Goal: Transaction & Acquisition: Download file/media

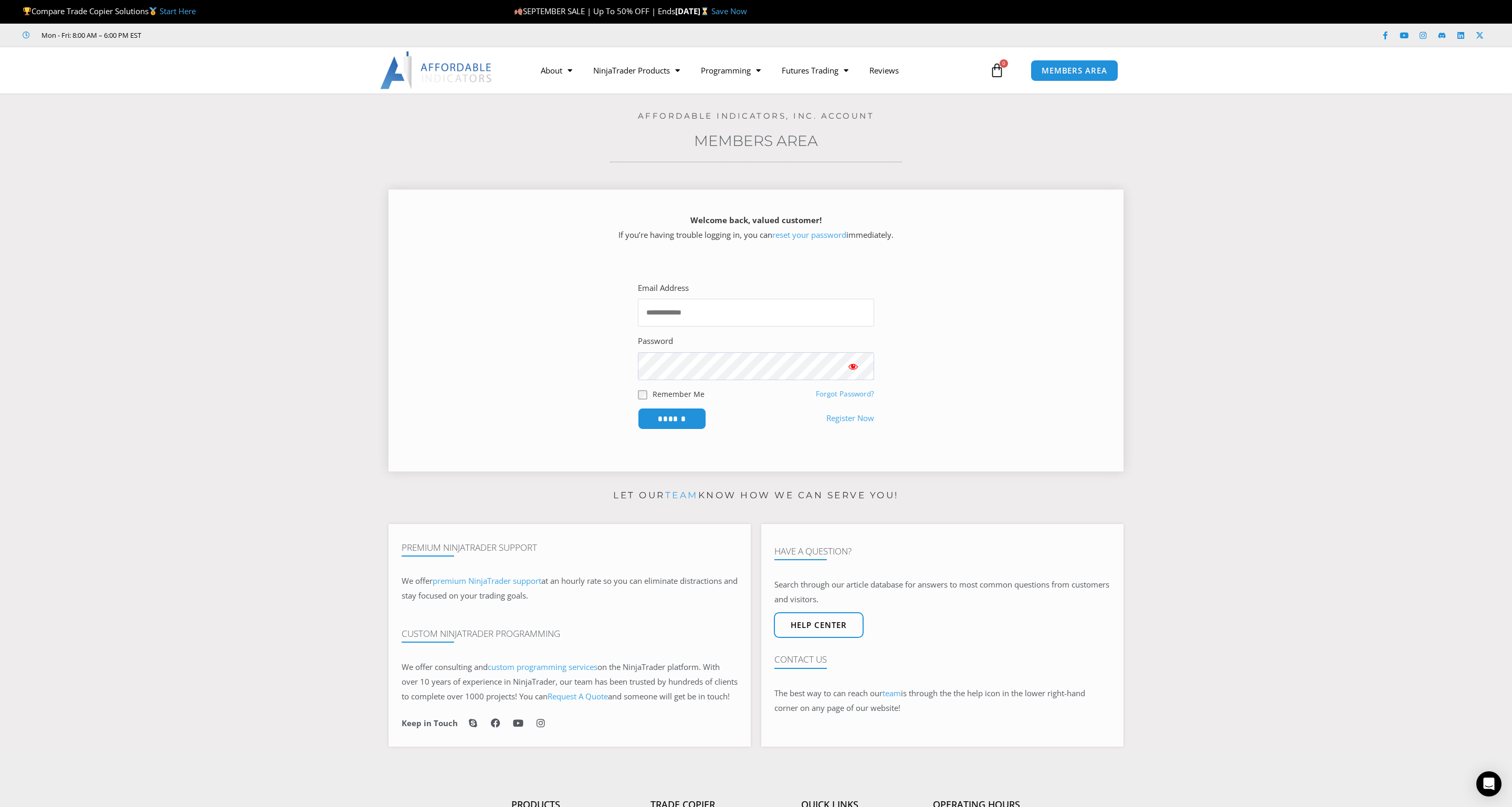
click at [787, 309] on input "Email Address" at bounding box center [756, 313] width 236 height 28
click at [786, 317] on input "Email Address" at bounding box center [756, 313] width 236 height 28
type input "**********"
click at [638, 408] on input "******" at bounding box center [671, 419] width 69 height 22
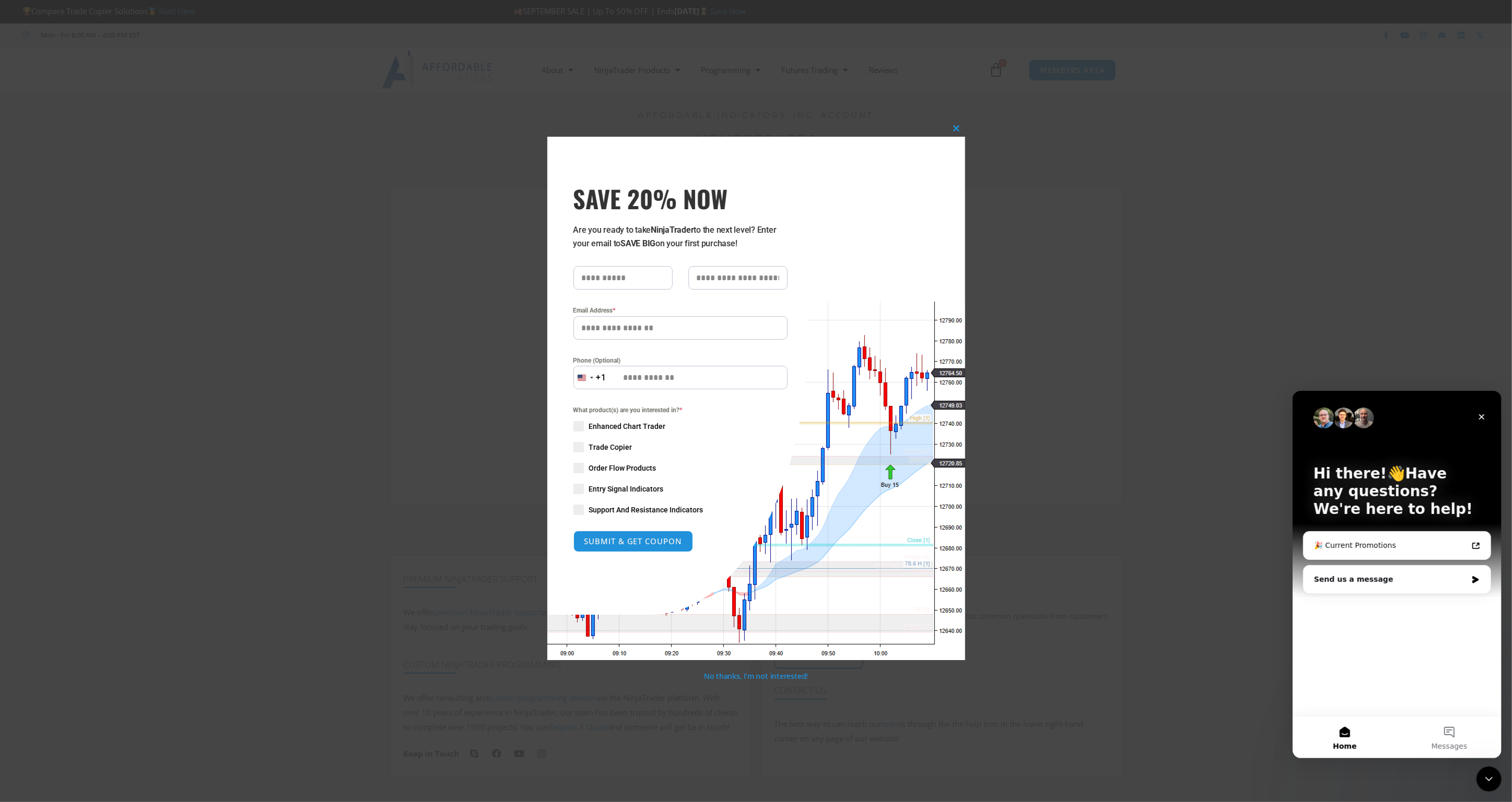
click at [469, 425] on div "Close this module SAVE 20% NOW Are you ready to take NinjaTrader to the next le…" at bounding box center [756, 401] width 1512 height 802
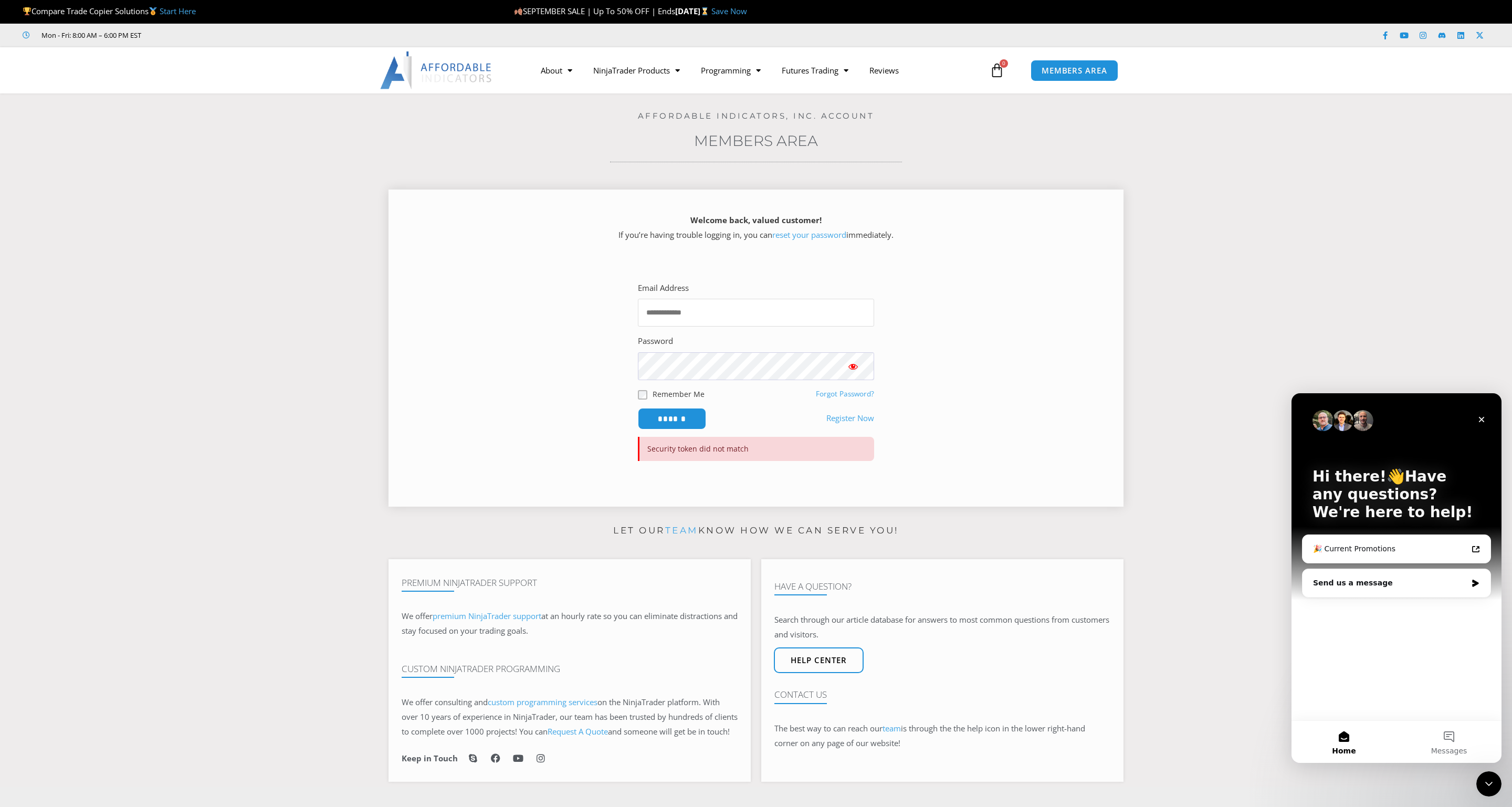
click at [694, 315] on input "Email Address" at bounding box center [756, 313] width 236 height 28
type input "**********"
click at [638, 408] on input "******" at bounding box center [671, 419] width 69 height 22
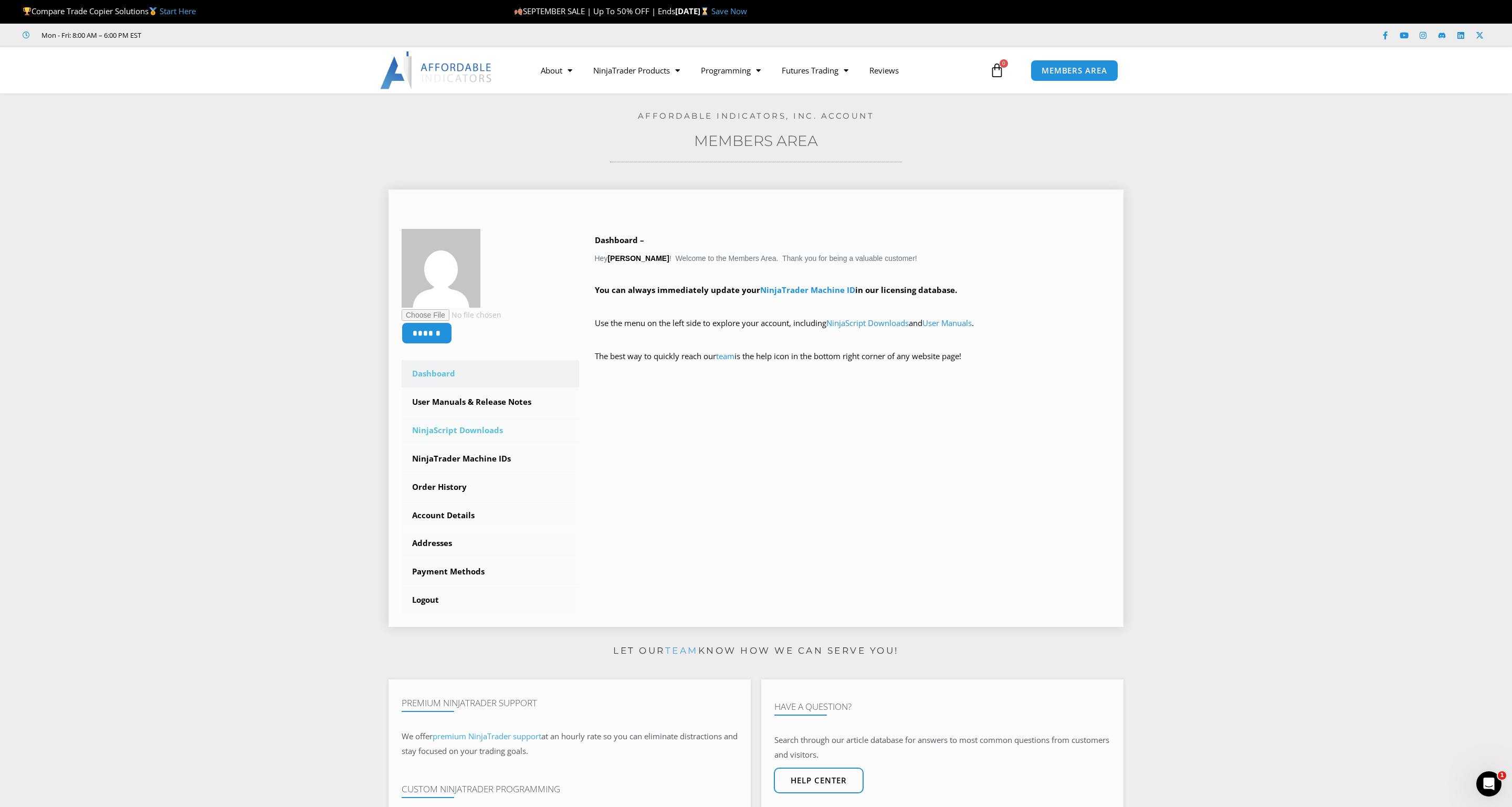
click at [487, 431] on link "NinjaScript Downloads" at bounding box center [490, 431] width 177 height 27
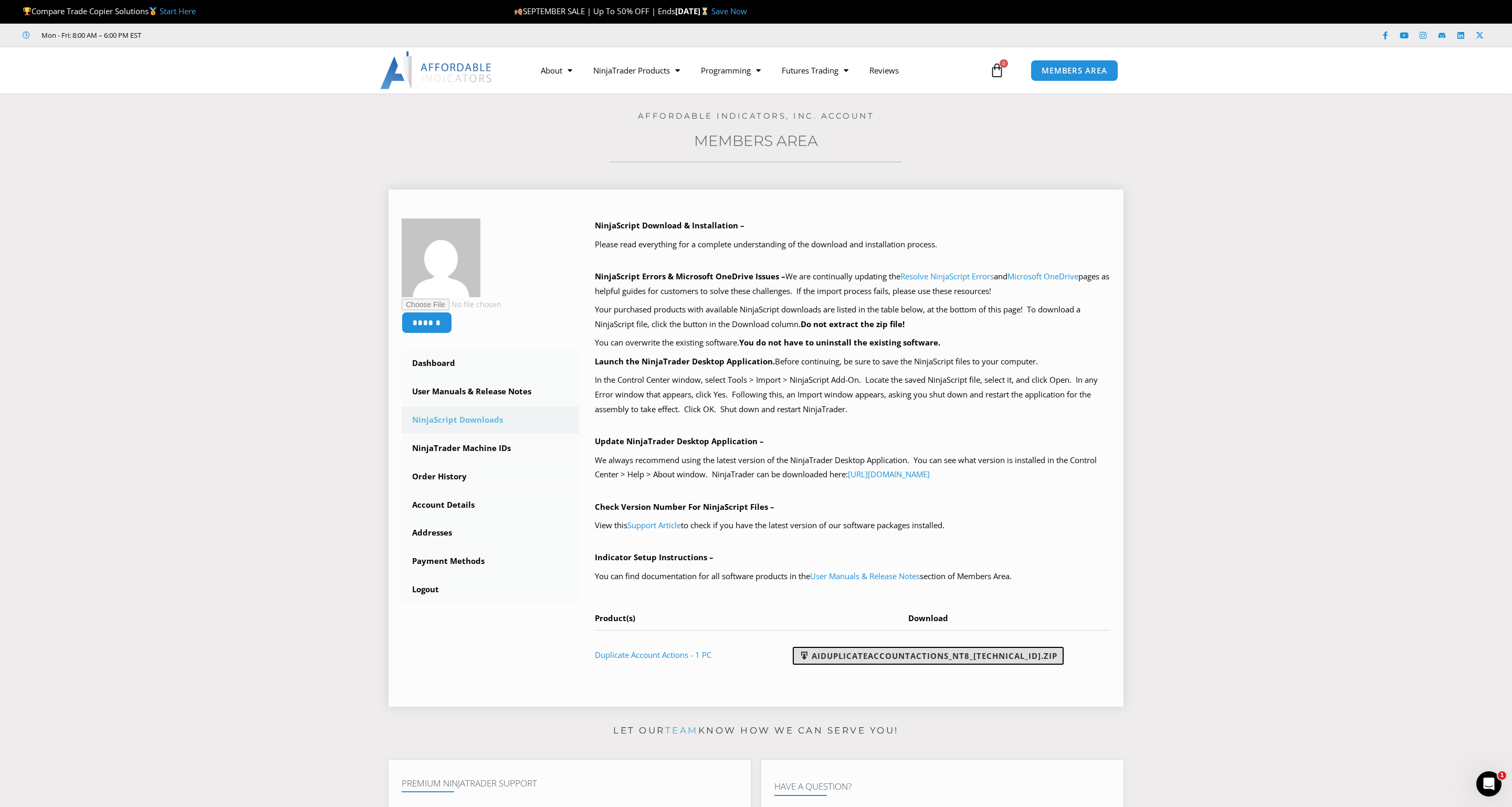
click at [941, 655] on link "AIDuplicateAccountActions_NT8_25.9.10.1.zip" at bounding box center [928, 656] width 271 height 18
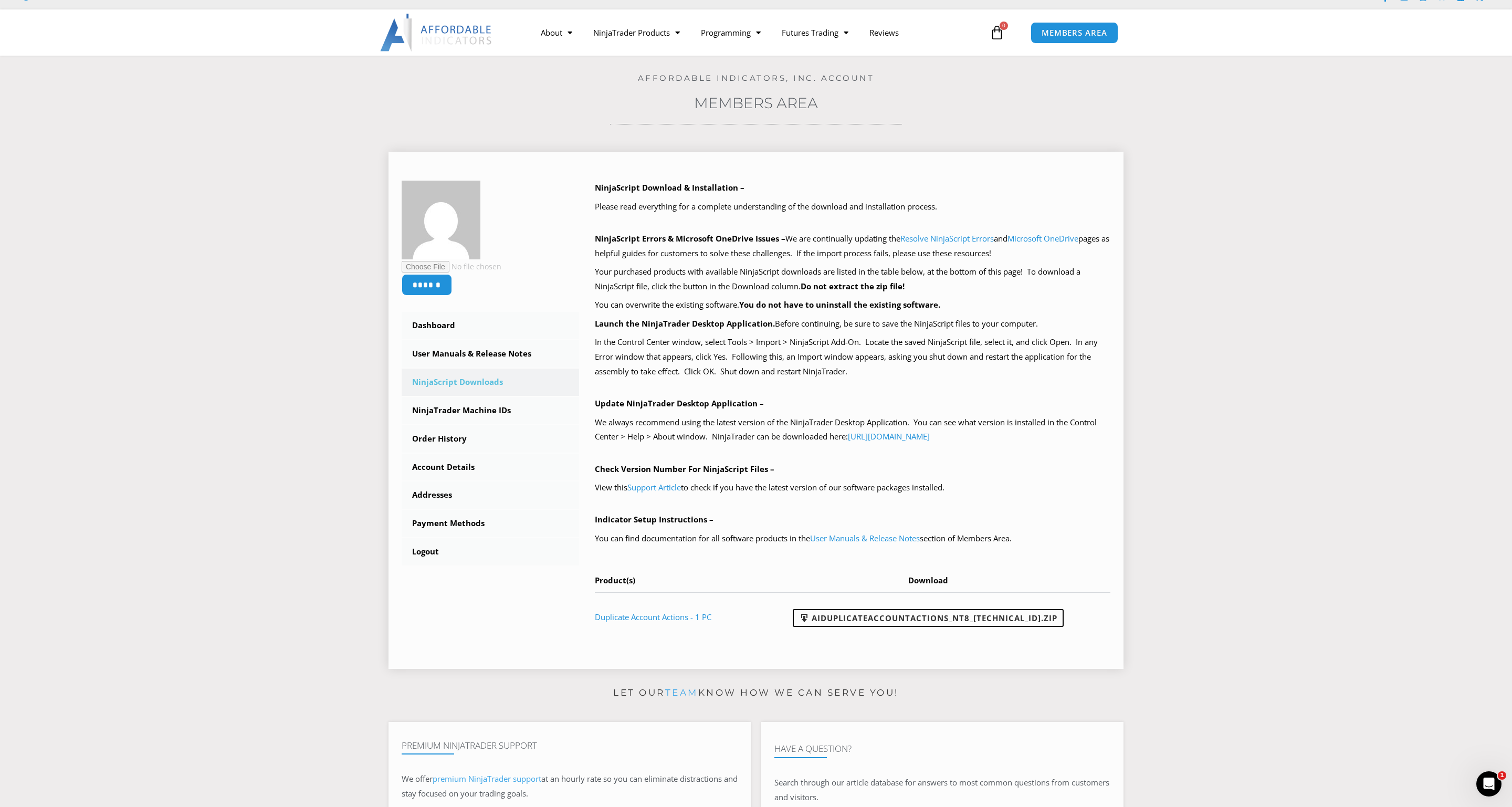
scroll to position [104, 0]
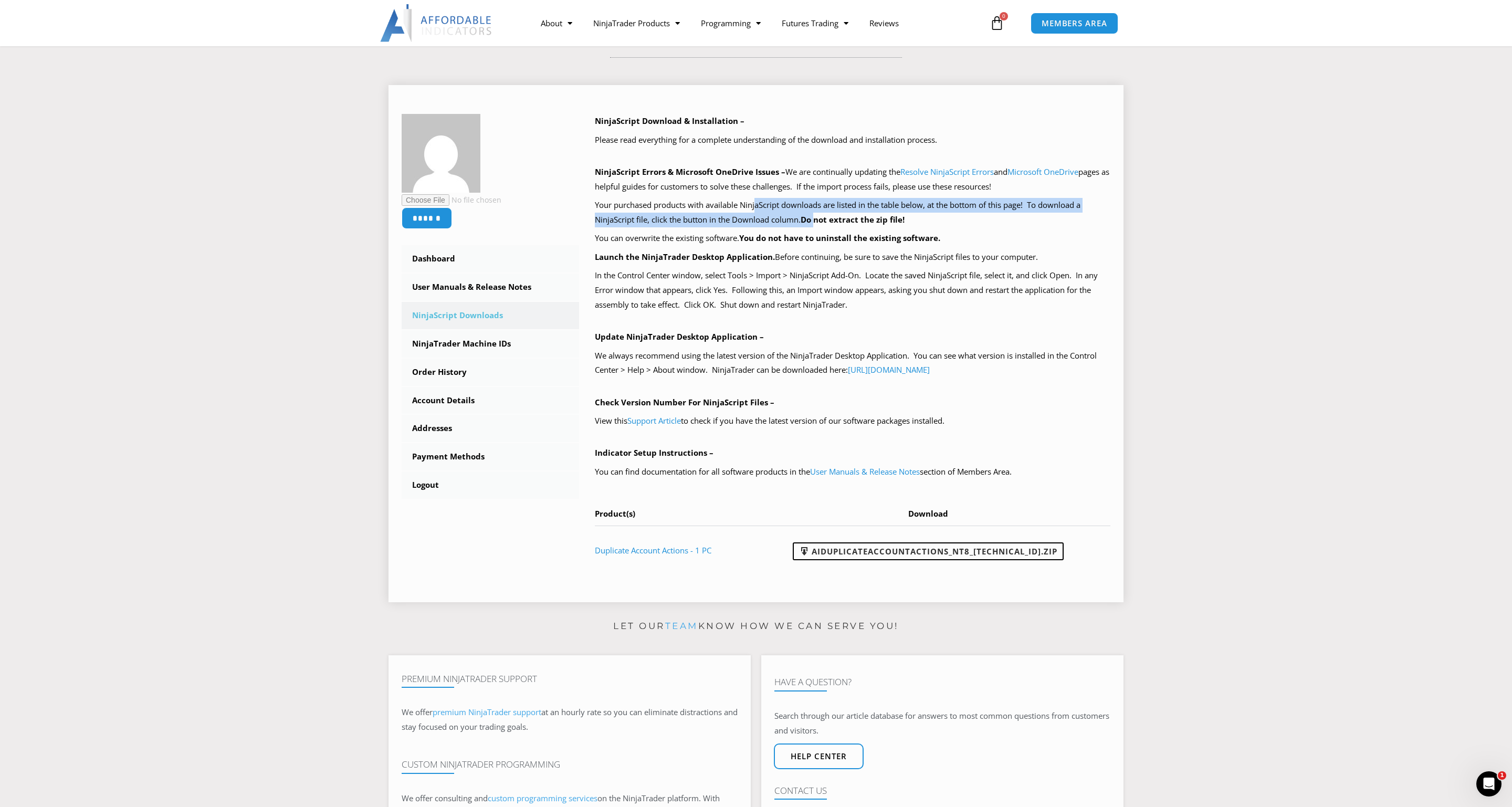
drag, startPoint x: 756, startPoint y: 206, endPoint x: 820, endPoint y: 218, distance: 65.1
click at [820, 218] on p "Your purchased products with available NinjaScript downloads are listed in the …" at bounding box center [852, 212] width 516 height 29
click at [819, 218] on b "Do not extract the zip file!" at bounding box center [852, 219] width 104 height 10
click at [793, 234] on b "You do not have to uninstall the existing software." at bounding box center [840, 238] width 201 height 10
drag, startPoint x: 770, startPoint y: 211, endPoint x: 809, endPoint y: 244, distance: 51.1
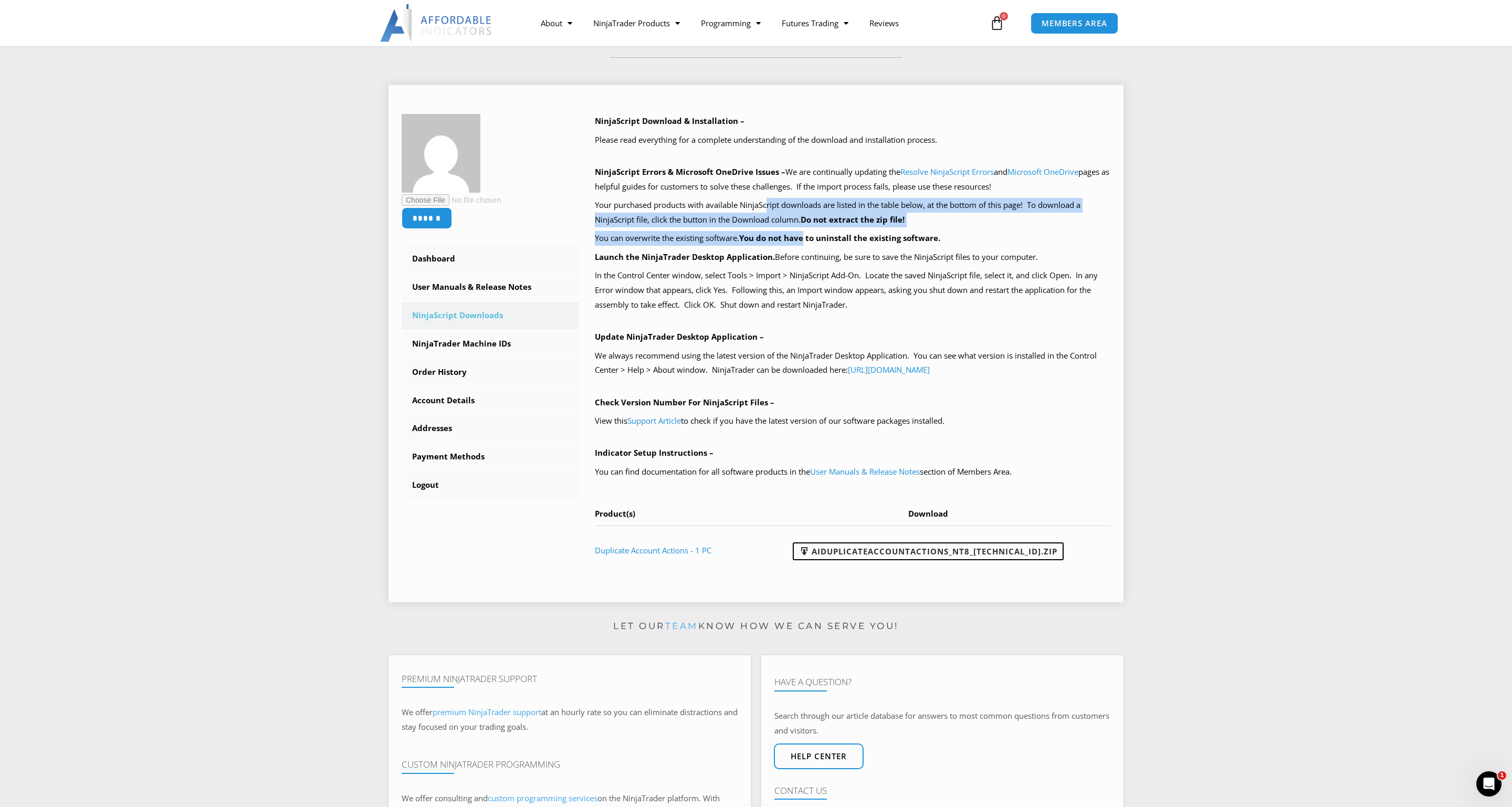
click at [809, 244] on div "NinjaScript Download & Installation – Please read everything for a complete und…" at bounding box center [852, 344] width 516 height 460
click at [810, 244] on p "You can overwrite the existing software. You do not have to uninstall the exist…" at bounding box center [852, 238] width 516 height 15
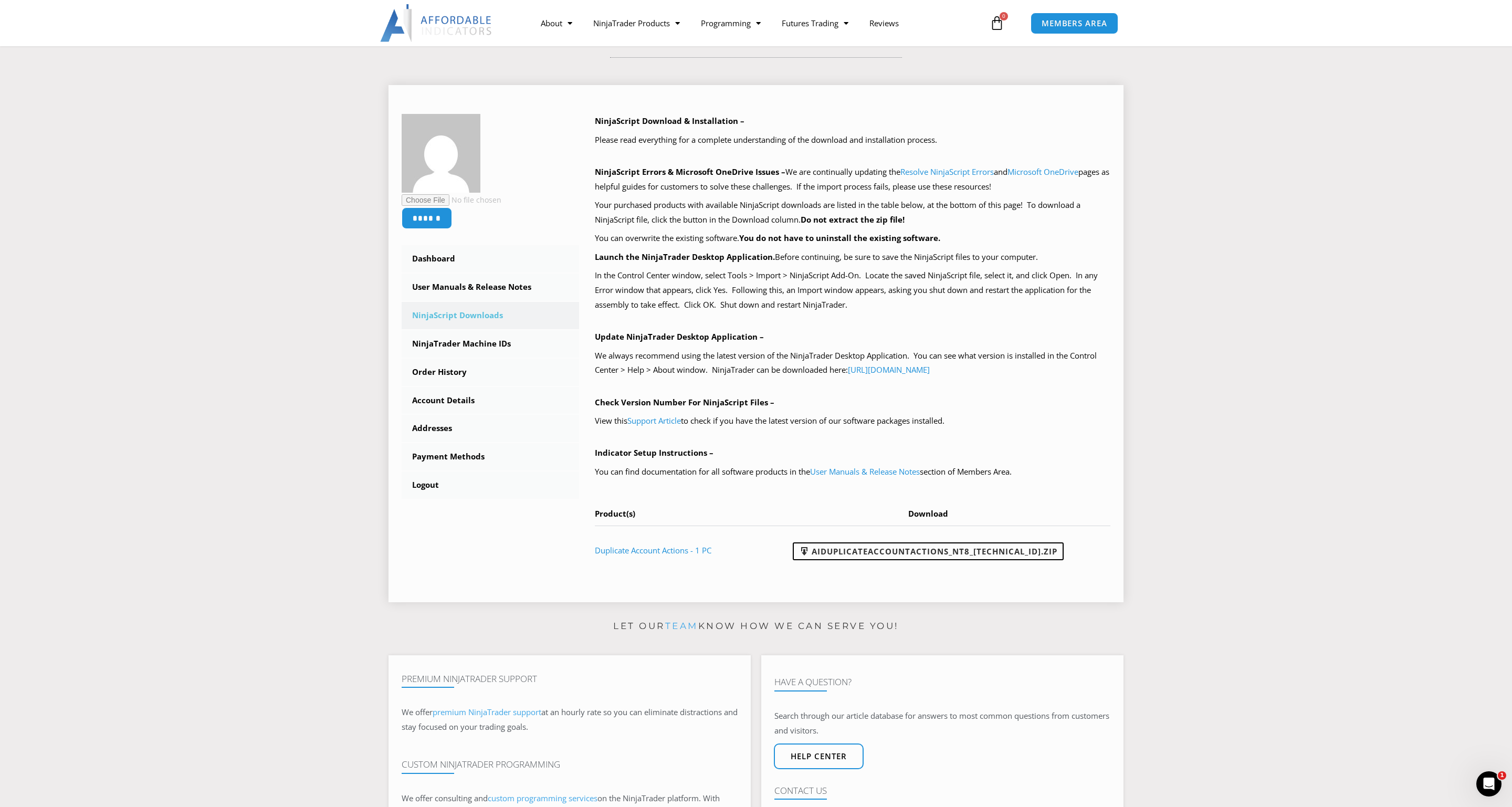
click at [807, 268] on p "In the Control Center window, select Tools > Import > NinjaScript Add-On. Locat…" at bounding box center [852, 291] width 516 height 44
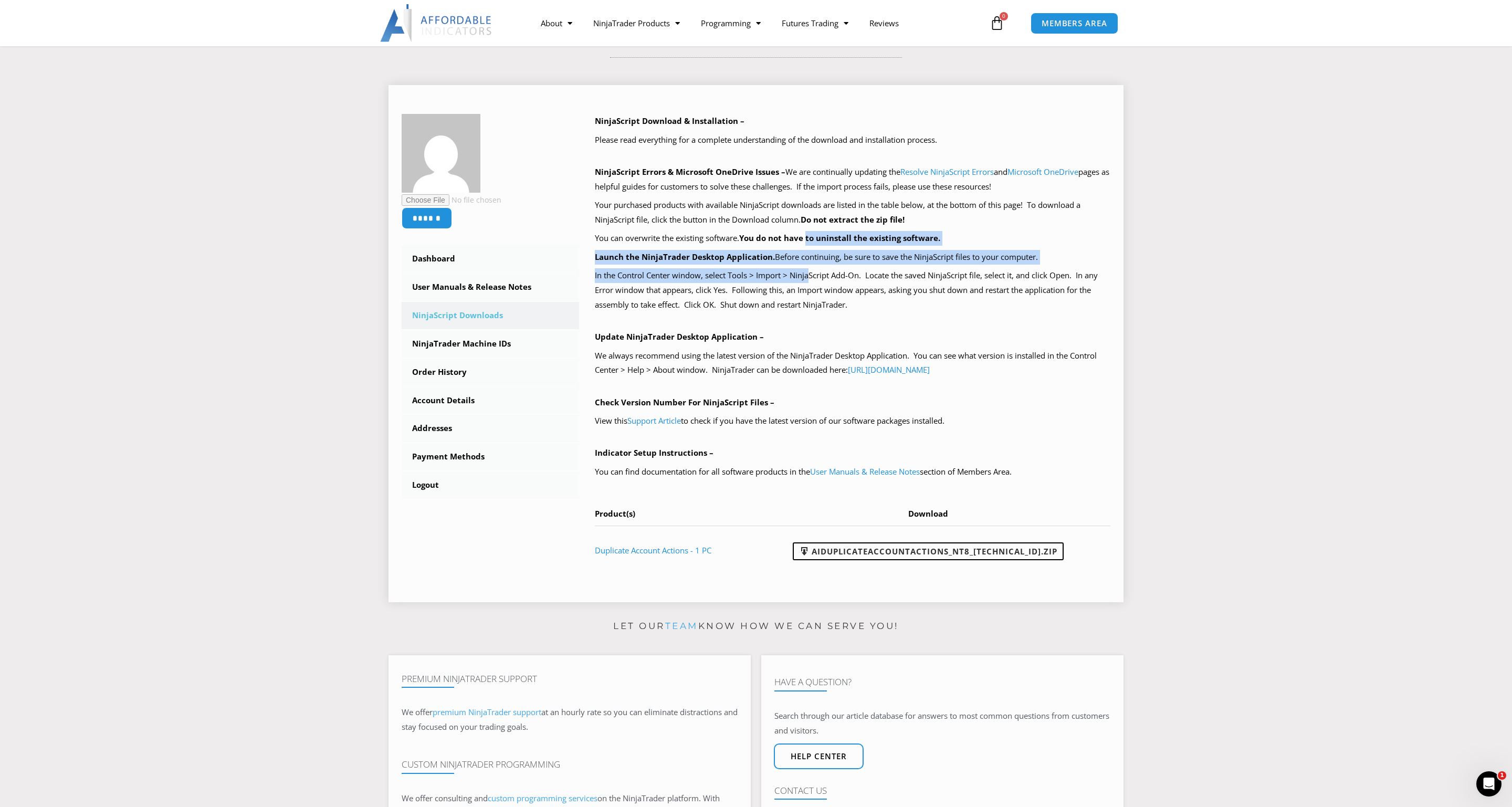
drag, startPoint x: 812, startPoint y: 281, endPoint x: 810, endPoint y: 240, distance: 41.0
click at [810, 240] on div "NinjaScript Download & Installation – Please read everything for a complete und…" at bounding box center [852, 344] width 516 height 460
click at [810, 239] on b "You do not have to uninstall the existing software." at bounding box center [840, 238] width 201 height 10
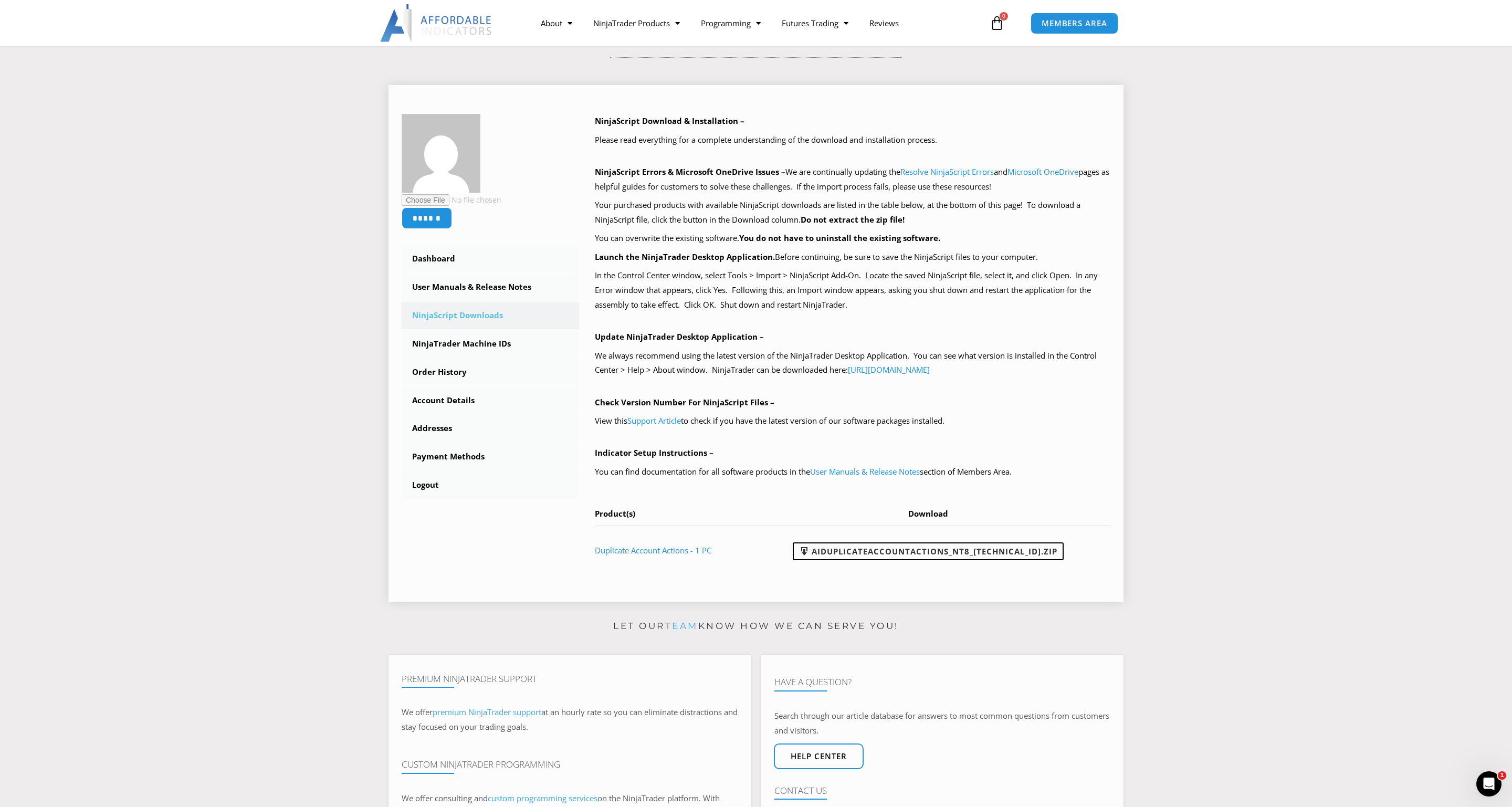
click at [754, 232] on b "You do not have to uninstall the existing software." at bounding box center [840, 238] width 201 height 10
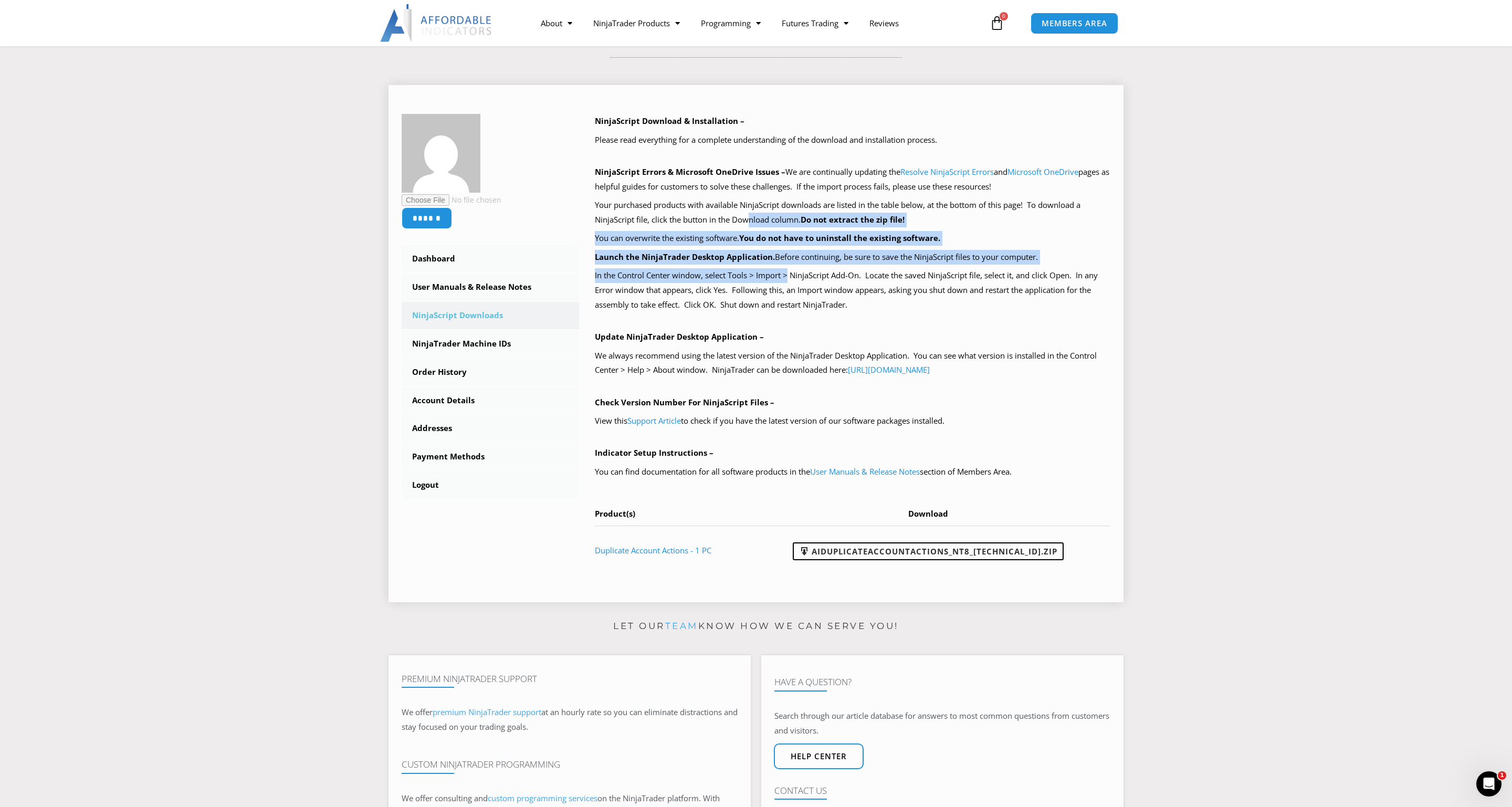
drag, startPoint x: 750, startPoint y: 225, endPoint x: 788, endPoint y: 275, distance: 62.8
click at [788, 275] on div "NinjaScript Download & Installation – Please read everything for a complete und…" at bounding box center [852, 344] width 516 height 460
click at [788, 276] on p "In the Control Center window, select Tools > Import > NinjaScript Add-On. Locat…" at bounding box center [852, 291] width 516 height 44
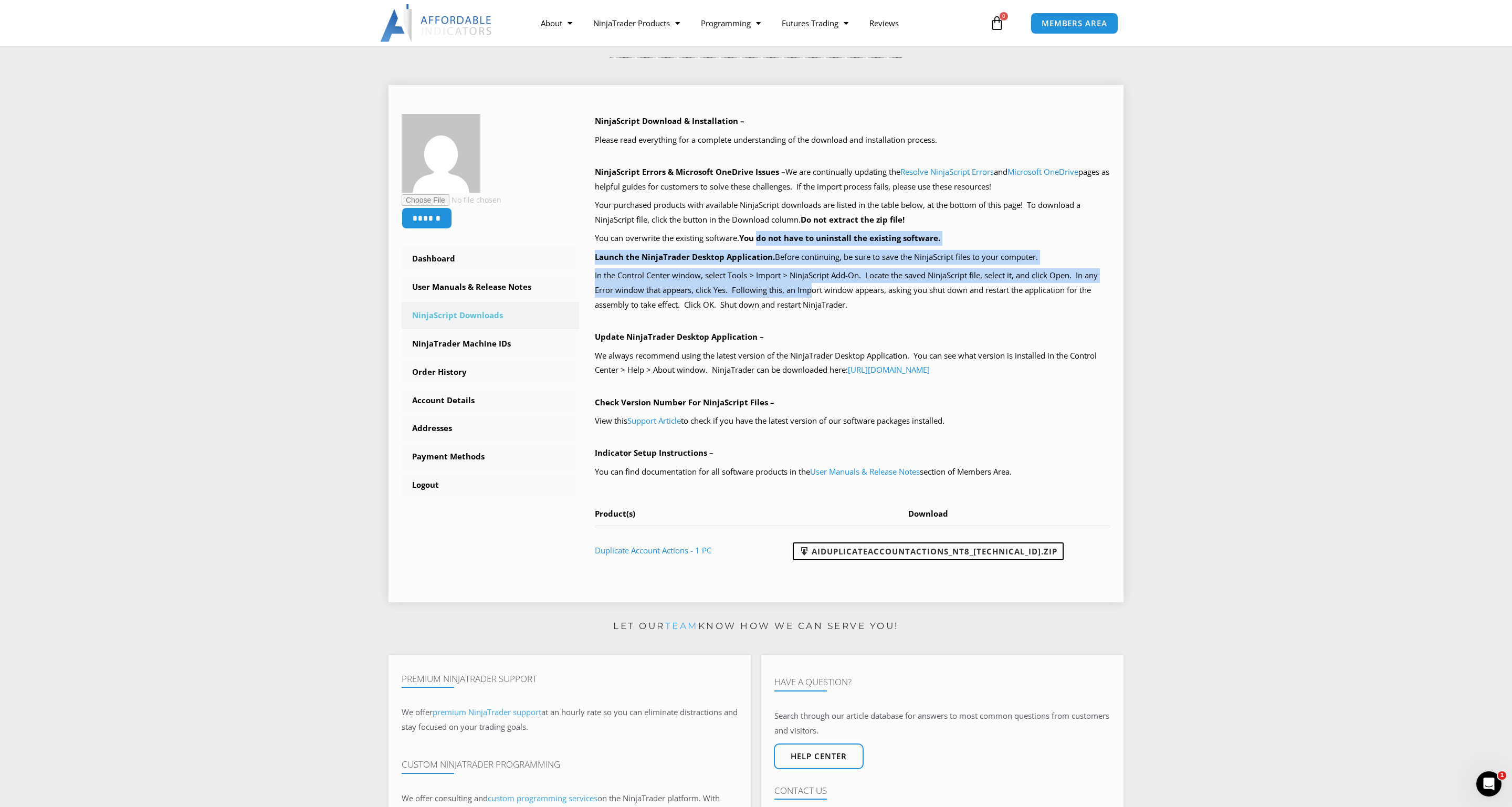
drag, startPoint x: 810, startPoint y: 286, endPoint x: 761, endPoint y: 231, distance: 73.7
click at [761, 231] on div "NinjaScript Download & Installation – Please read everything for a complete und…" at bounding box center [852, 344] width 516 height 460
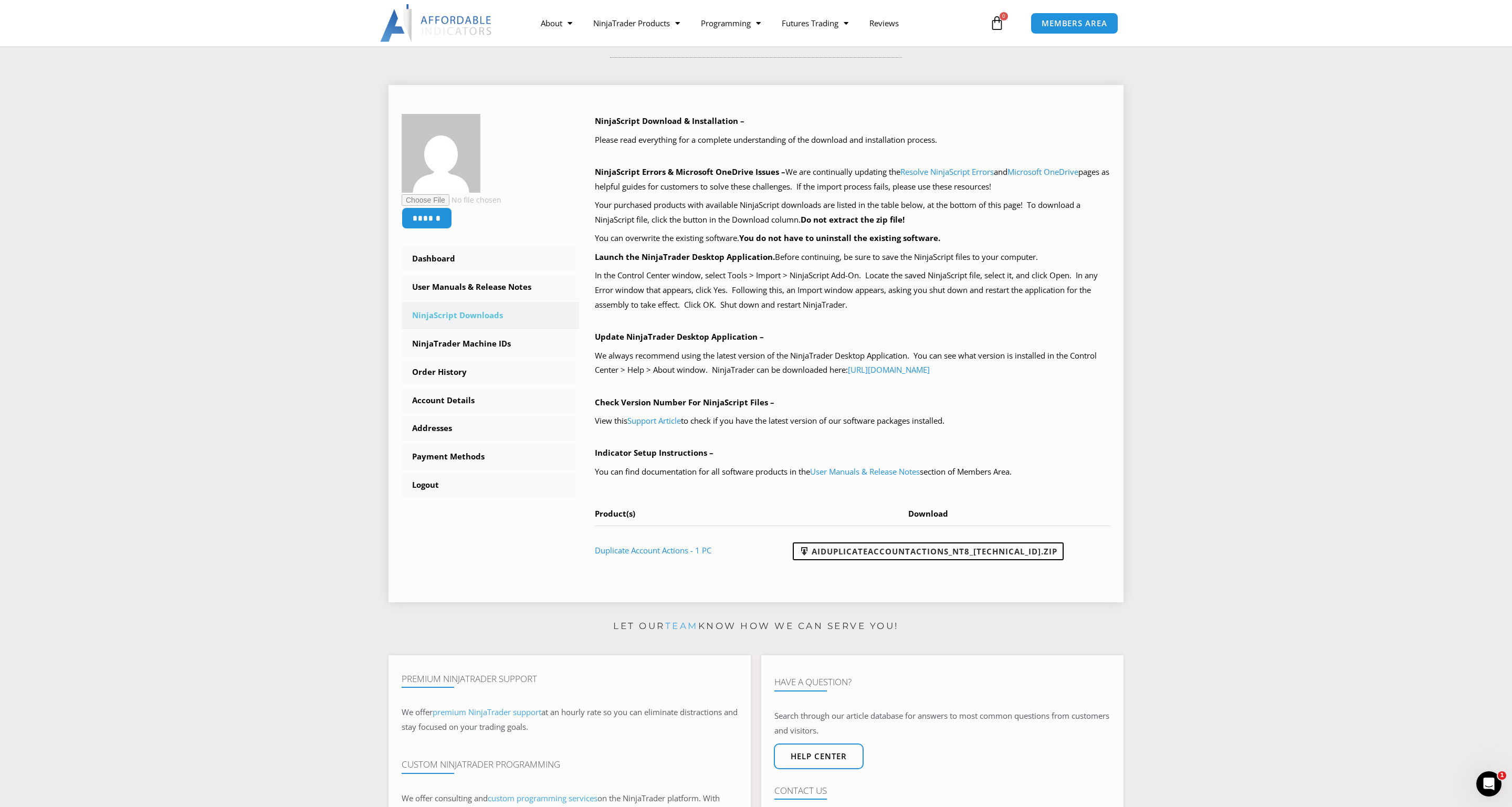
click at [760, 230] on div "NinjaScript Download & Installation – Please read everything for a complete und…" at bounding box center [852, 344] width 516 height 460
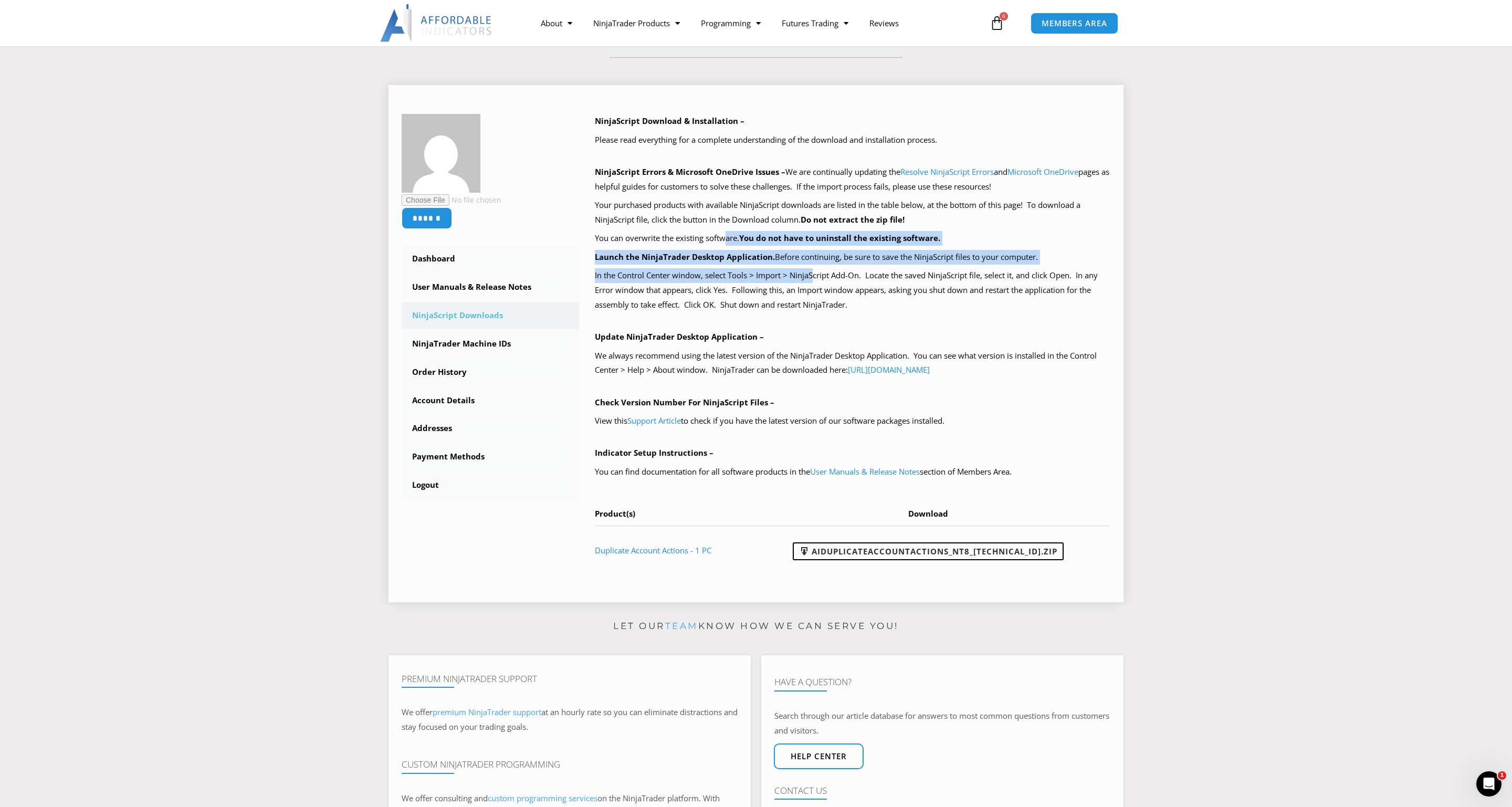
drag, startPoint x: 724, startPoint y: 227, endPoint x: 816, endPoint y: 274, distance: 103.3
click at [816, 274] on div "NinjaScript Download & Installation – Please read everything for a complete und…" at bounding box center [852, 344] width 516 height 460
click at [816, 274] on p "In the Control Center window, select Tools > Import > NinjaScript Add-On. Locat…" at bounding box center [852, 291] width 516 height 44
drag, startPoint x: 850, startPoint y: 286, endPoint x: 777, endPoint y: 234, distance: 89.6
click at [777, 234] on div "NinjaScript Download & Installation – Please read everything for a complete und…" at bounding box center [852, 344] width 516 height 460
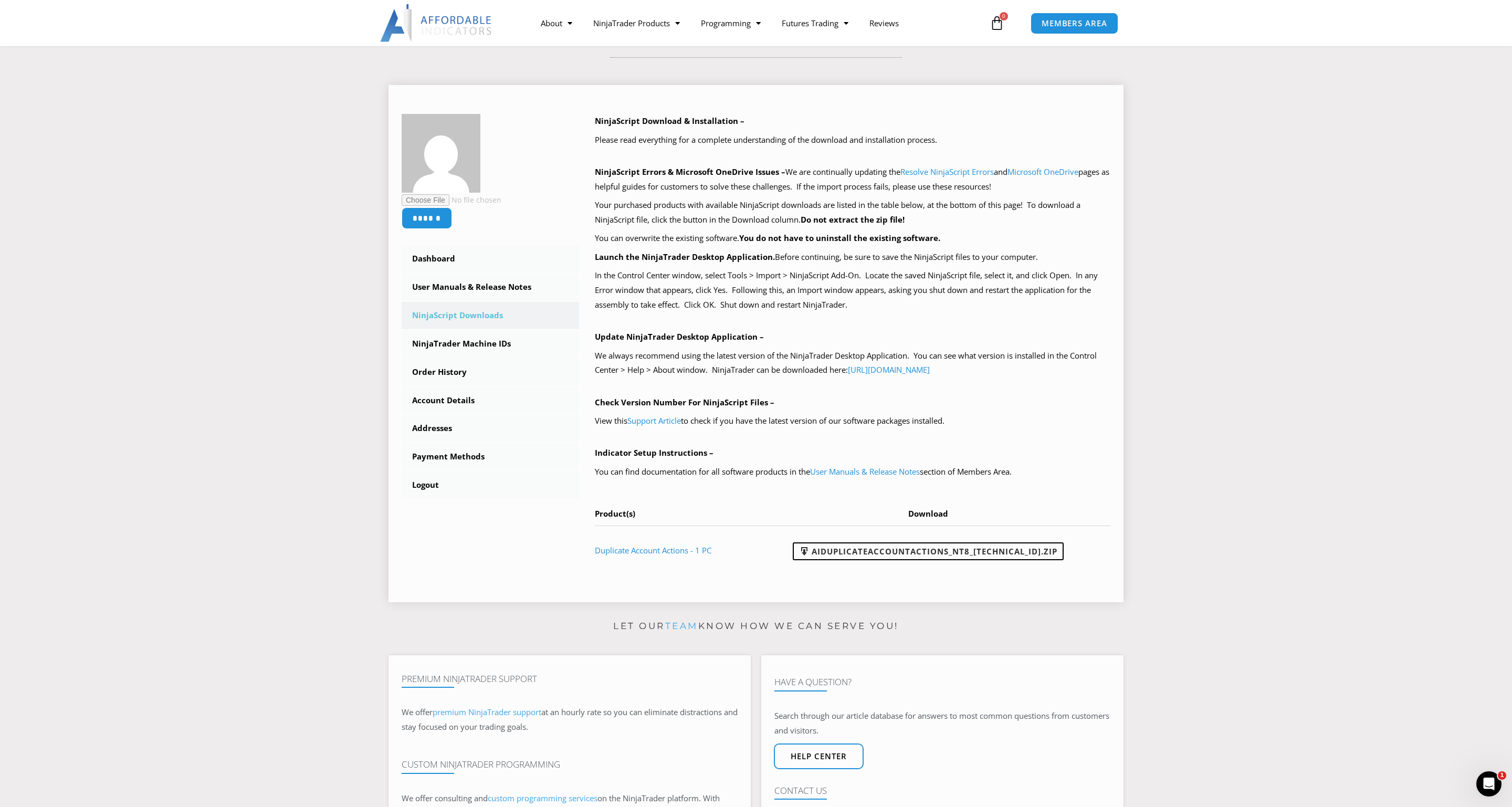
drag, startPoint x: 777, startPoint y: 234, endPoint x: 767, endPoint y: 232, distance: 10.2
click at [775, 234] on b "You do not have to uninstall the existing software." at bounding box center [840, 238] width 201 height 10
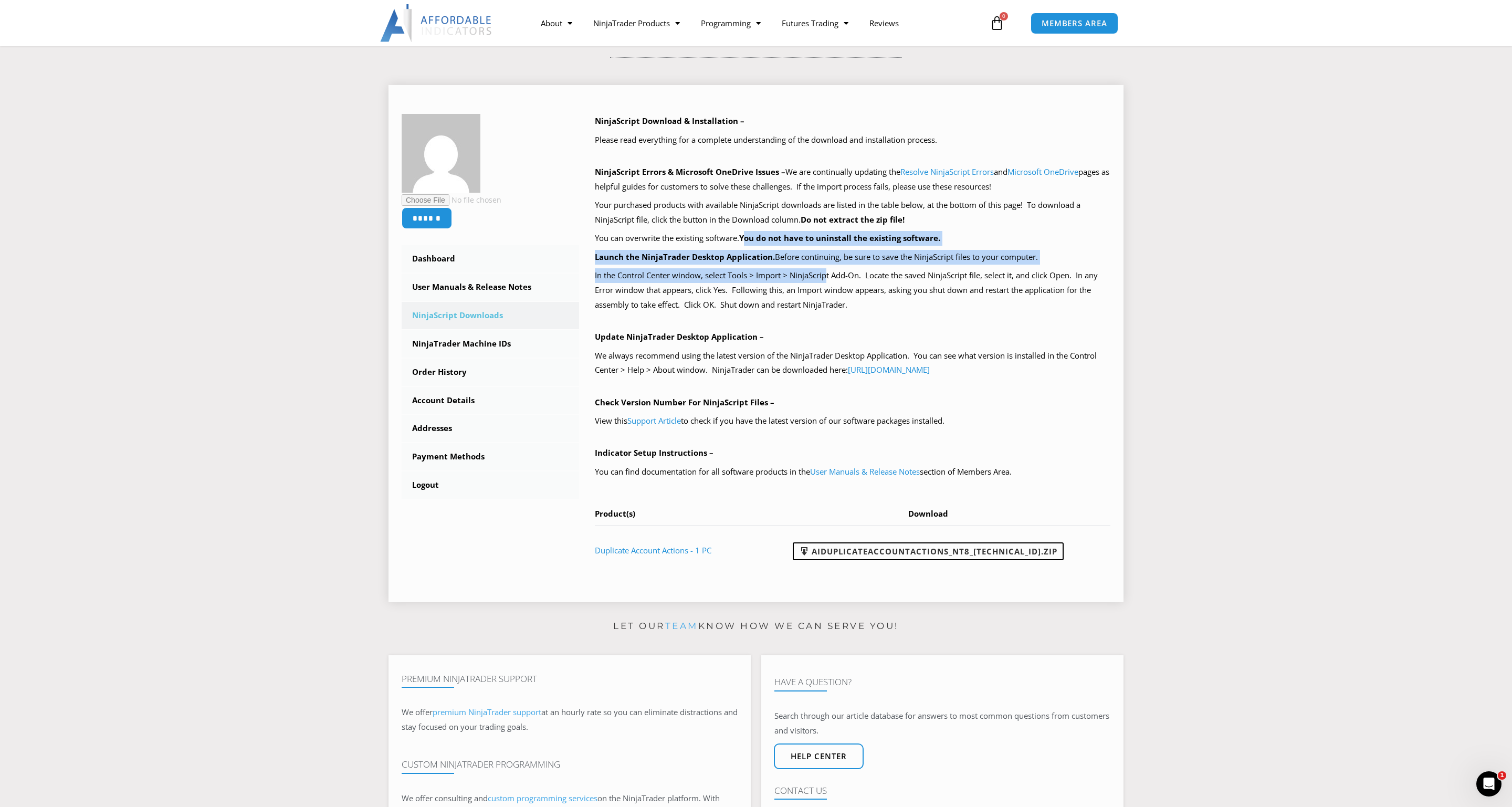
drag, startPoint x: 748, startPoint y: 230, endPoint x: 826, endPoint y: 282, distance: 93.7
click at [826, 282] on div "NinjaScript Download & Installation – Please read everything for a complete und…" at bounding box center [852, 344] width 516 height 460
click at [827, 283] on p "In the Control Center window, select Tools > Import > NinjaScript Add-On. Locat…" at bounding box center [852, 291] width 516 height 44
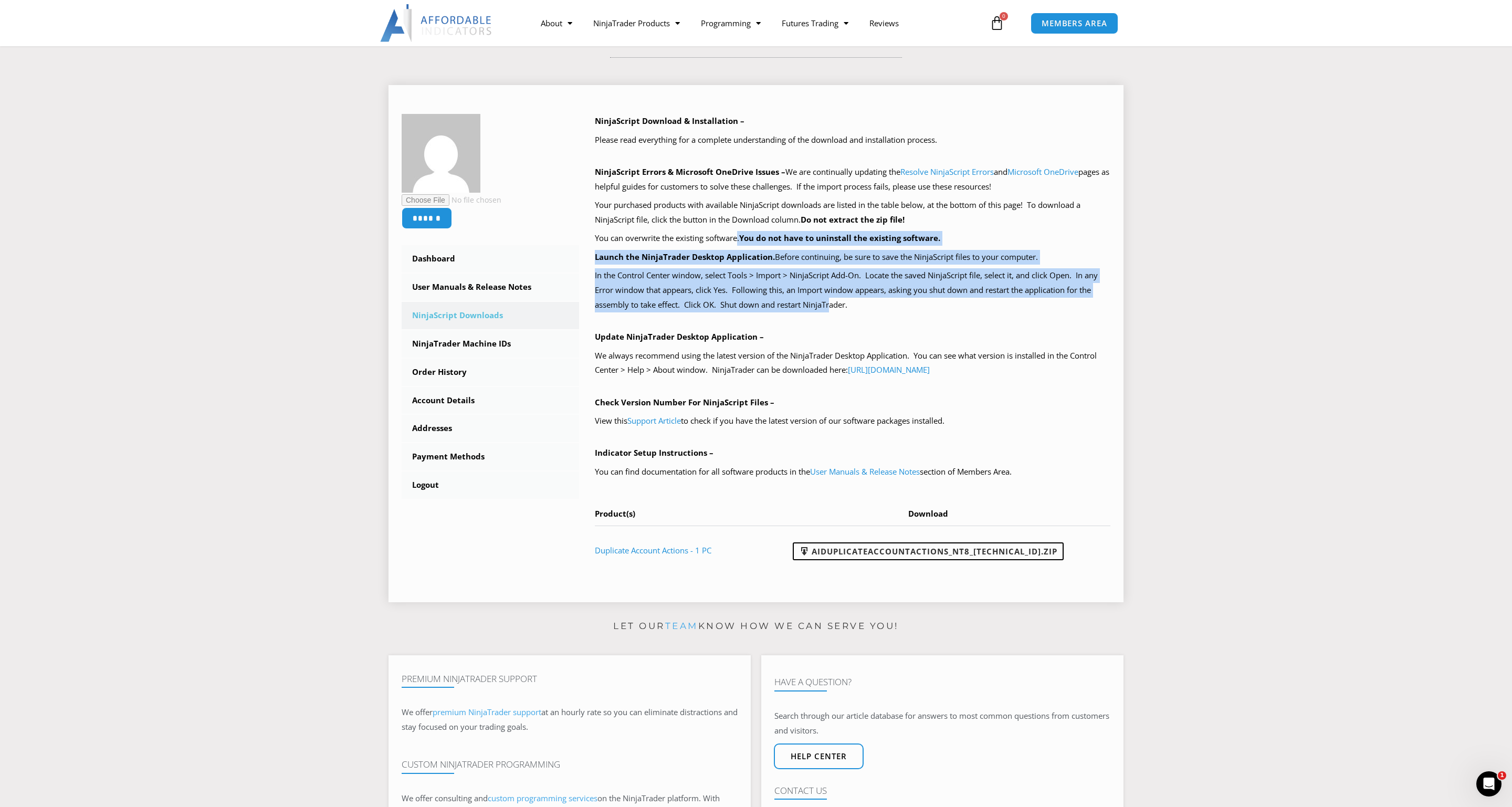
drag, startPoint x: 833, startPoint y: 299, endPoint x: 739, endPoint y: 232, distance: 115.4
click at [739, 232] on div "NinjaScript Download & Installation – Please read everything for a complete und…" at bounding box center [852, 344] width 516 height 460
click at [739, 232] on p "You can overwrite the existing software. You do not have to uninstall the exist…" at bounding box center [852, 238] width 516 height 15
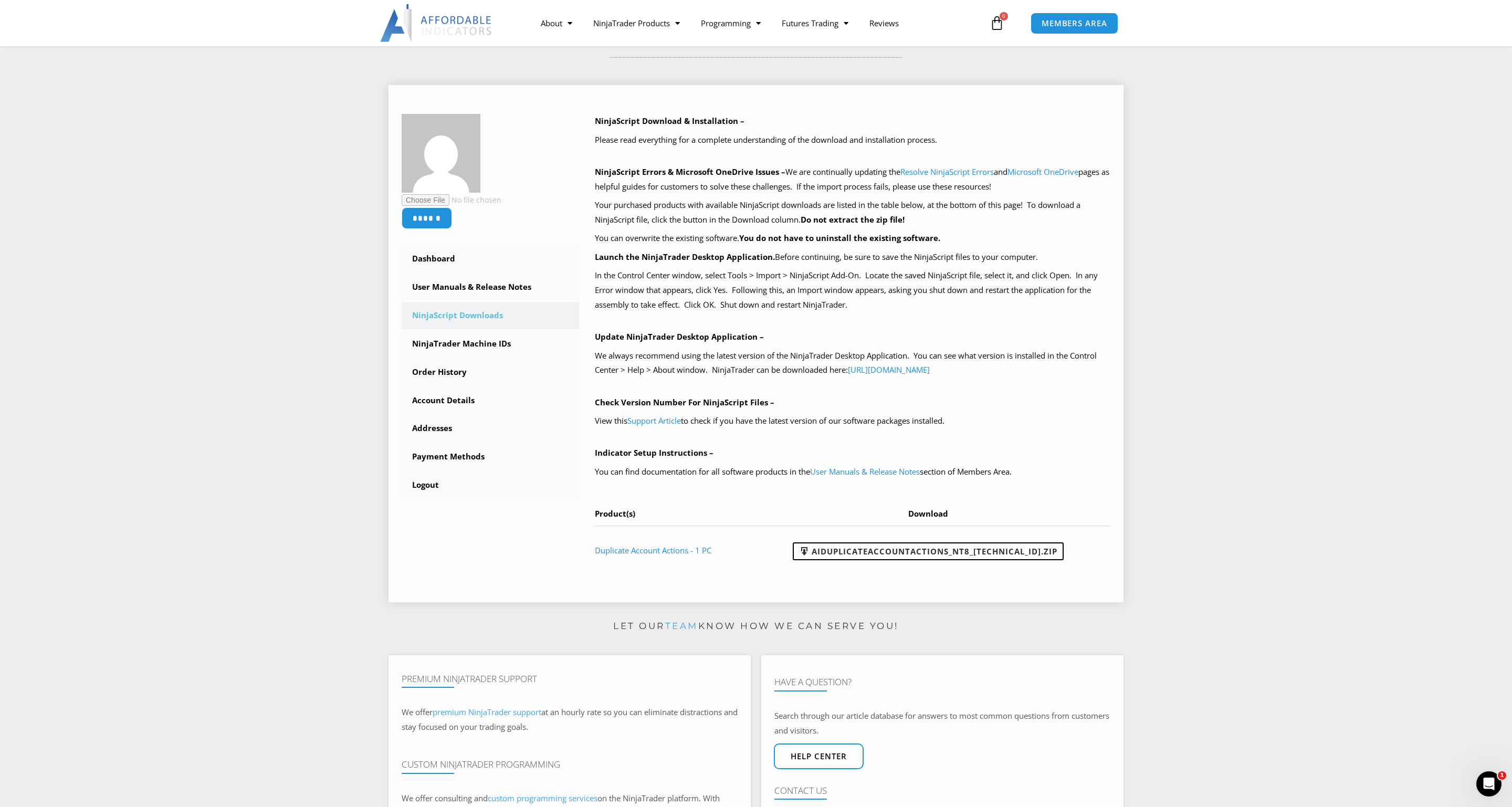
click at [1012, 320] on div "NinjaScript Download & Installation – Please read everything for a complete und…" at bounding box center [852, 344] width 516 height 460
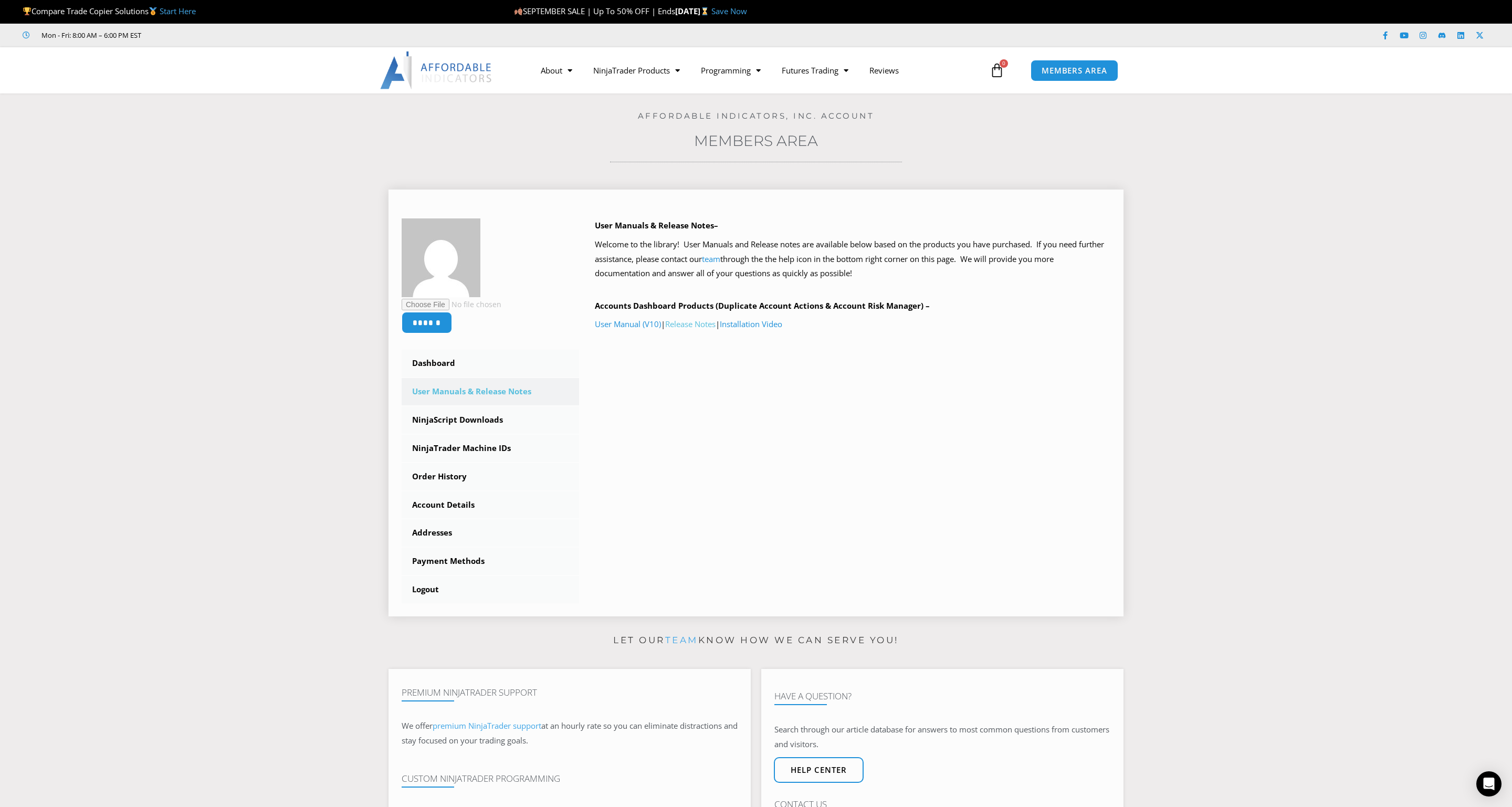
click at [692, 325] on link "Release Notes" at bounding box center [690, 324] width 50 height 10
click at [710, 326] on link "Release Notes" at bounding box center [690, 324] width 50 height 10
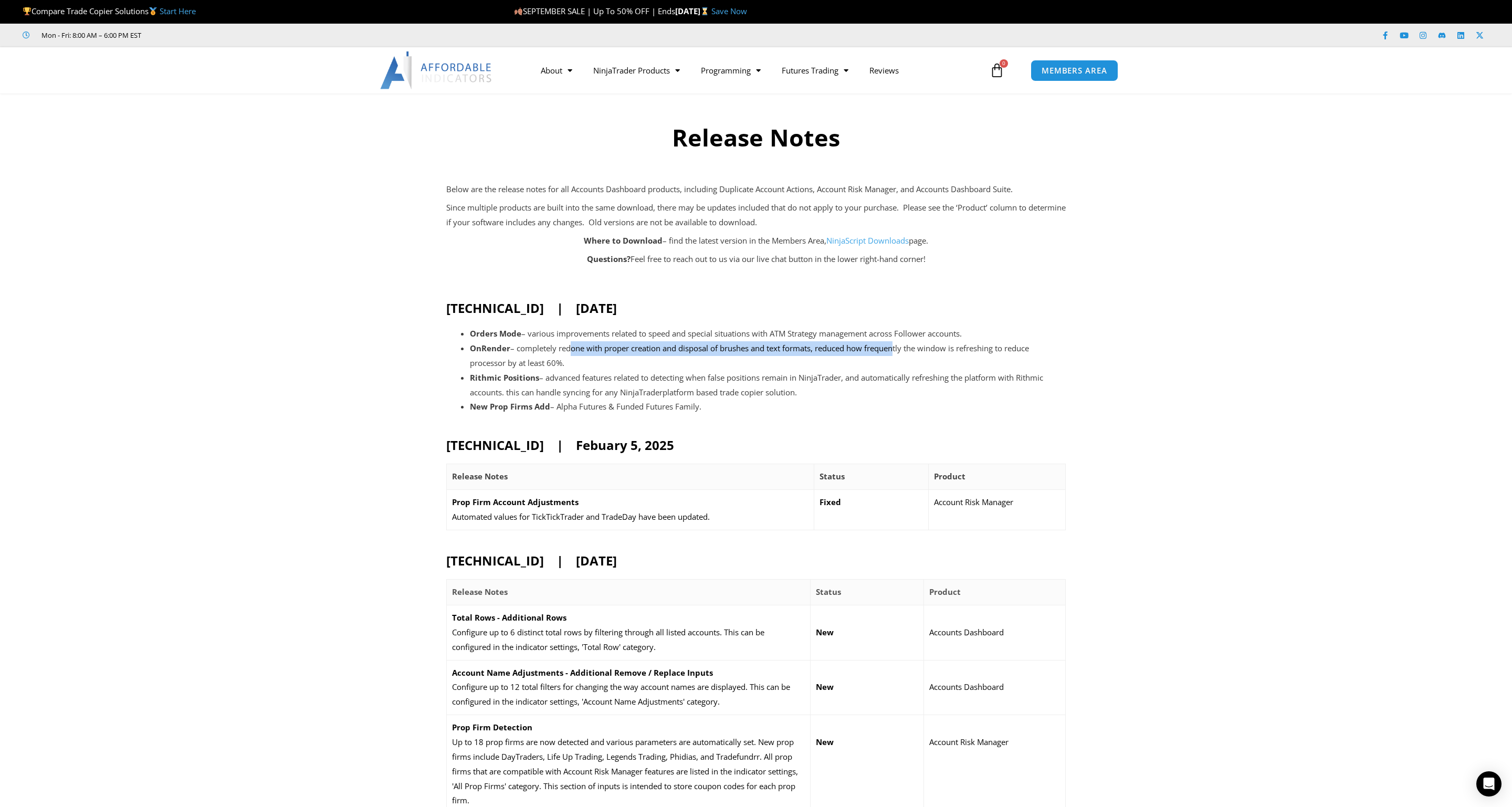
drag, startPoint x: 566, startPoint y: 348, endPoint x: 897, endPoint y: 344, distance: 331.0
click at [897, 344] on li "OnRender – completely redone with proper creation and disposal of brushes and t…" at bounding box center [767, 356] width 596 height 29
click at [897, 344] on li "OnRender – completely redone with proper creation and disposal of brushes and t…" at bounding box center [767, 356] width 596 height 29
click at [919, 348] on li "OnRender – completely redone with proper creation and disposal of brushes and t…" at bounding box center [767, 356] width 596 height 29
drag, startPoint x: 911, startPoint y: 348, endPoint x: 730, endPoint y: 344, distance: 181.0
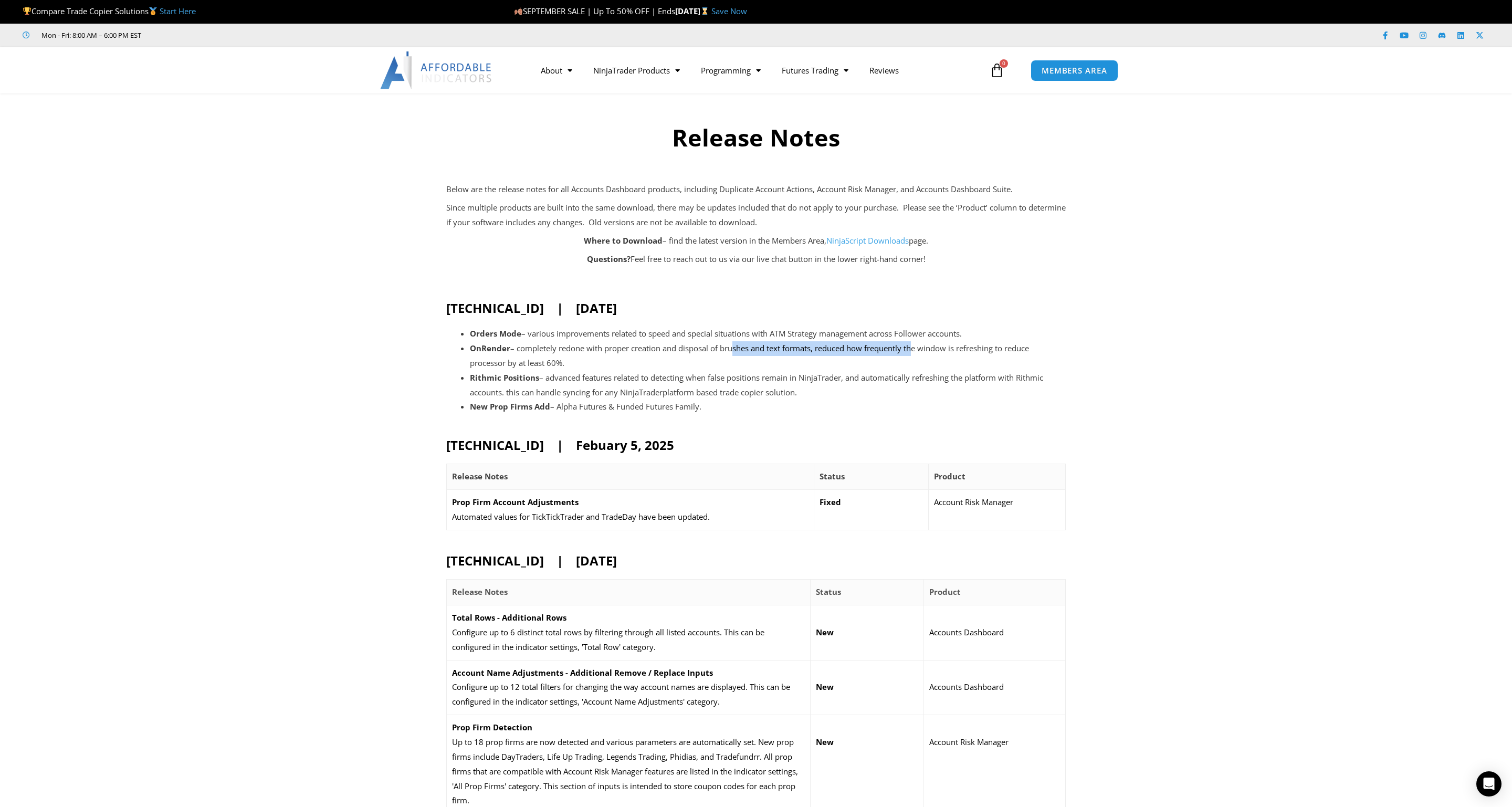
click at [730, 344] on li "OnRender – completely redone with proper creation and disposal of brushes and t…" at bounding box center [767, 356] width 596 height 29
click at [730, 344] on li "OnRender – completely redone with proper creation and disposal of brushes and t…" at bounding box center [767, 356] width 596 height 29
drag, startPoint x: 730, startPoint y: 344, endPoint x: 654, endPoint y: 336, distance: 76.4
click at [654, 336] on li "Orders Mode – various improvements related to speed and special situations with…" at bounding box center [767, 334] width 596 height 15
drag, startPoint x: 625, startPoint y: 336, endPoint x: 750, endPoint y: 345, distance: 125.3
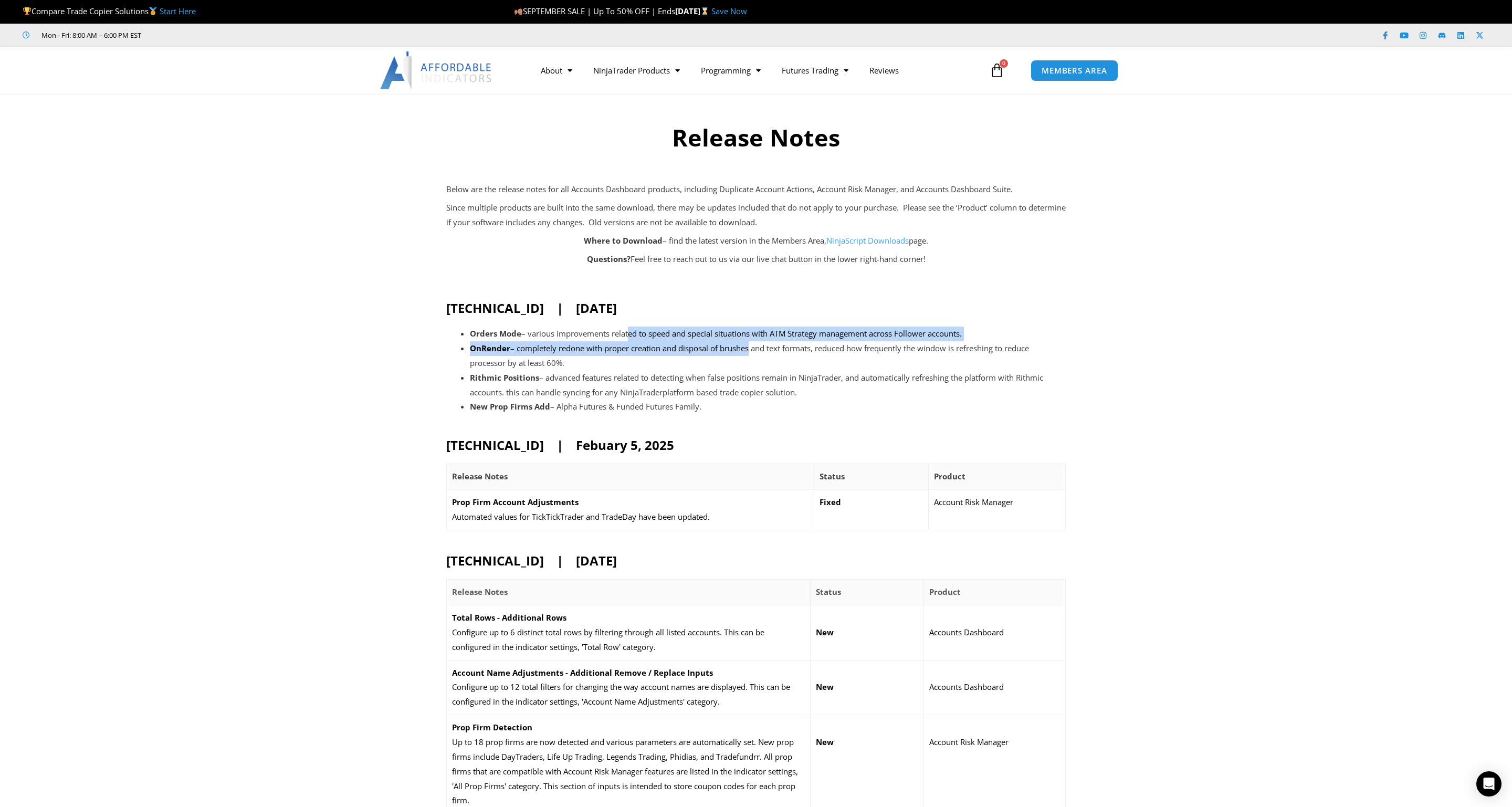
click at [750, 345] on ul "Orders Mode – various improvements related to speed and special situations with…" at bounding box center [767, 370] width 596 height 87
click at [750, 345] on li "OnRender – completely redone with proper creation and disposal of brushes and t…" at bounding box center [767, 356] width 596 height 29
click at [785, 349] on li "OnRender – completely redone with proper creation and disposal of brushes and t…" at bounding box center [767, 356] width 596 height 29
drag, startPoint x: 771, startPoint y: 349, endPoint x: 684, endPoint y: 349, distance: 87.0
click at [684, 349] on li "OnRender – completely redone with proper creation and disposal of brushes and t…" at bounding box center [767, 356] width 596 height 29
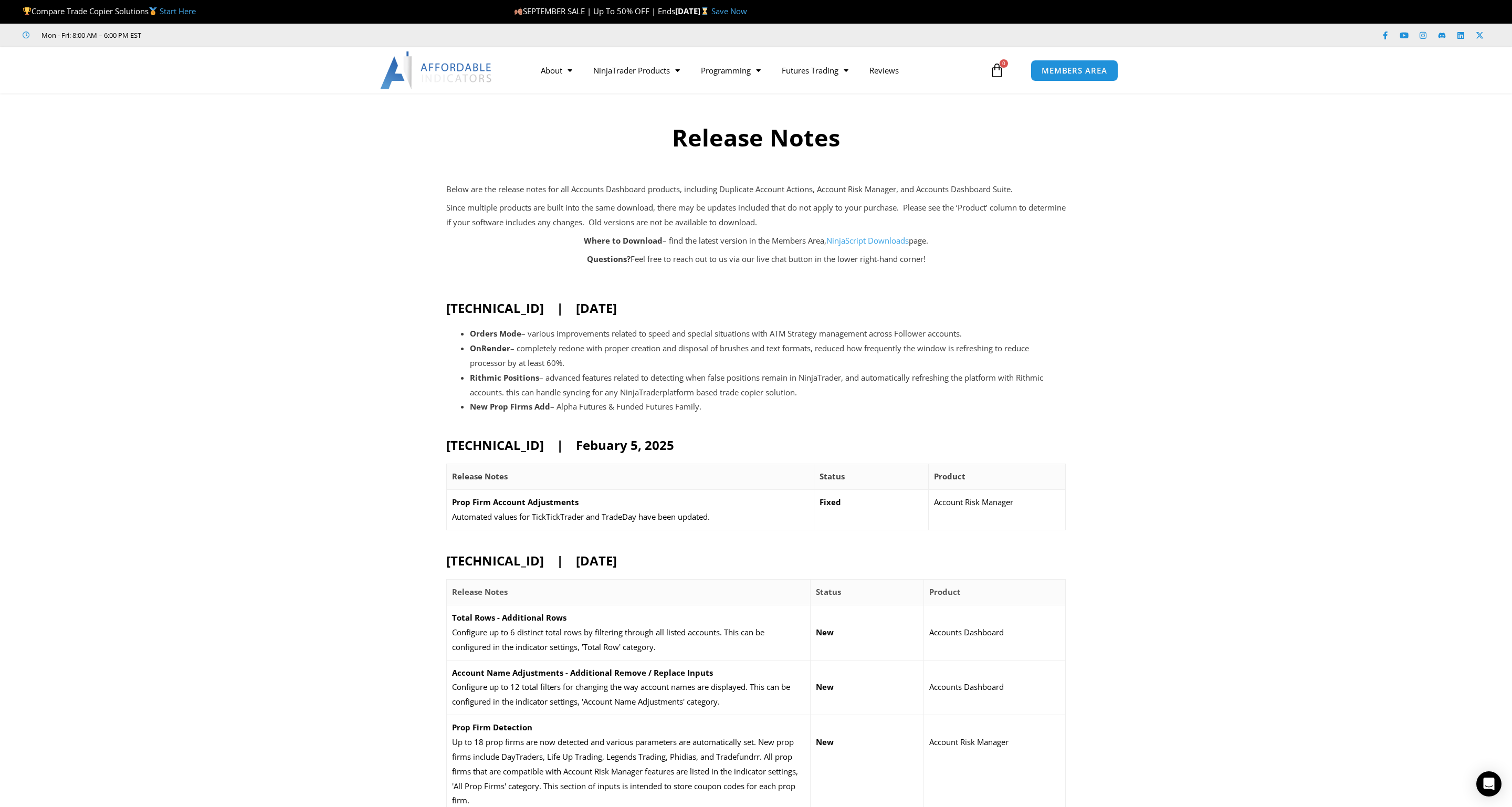
drag, startPoint x: 684, startPoint y: 349, endPoint x: 675, endPoint y: 349, distance: 9.0
click at [681, 349] on li "OnRender – completely redone with proper creation and disposal of brushes and t…" at bounding box center [767, 356] width 596 height 29
drag, startPoint x: 654, startPoint y: 345, endPoint x: 707, endPoint y: 347, distance: 53.0
click at [707, 347] on li "OnRender – completely redone with proper creation and disposal of brushes and t…" at bounding box center [767, 356] width 596 height 29
click at [711, 347] on li "OnRender – completely redone with proper creation and disposal of brushes and t…" at bounding box center [767, 356] width 596 height 29
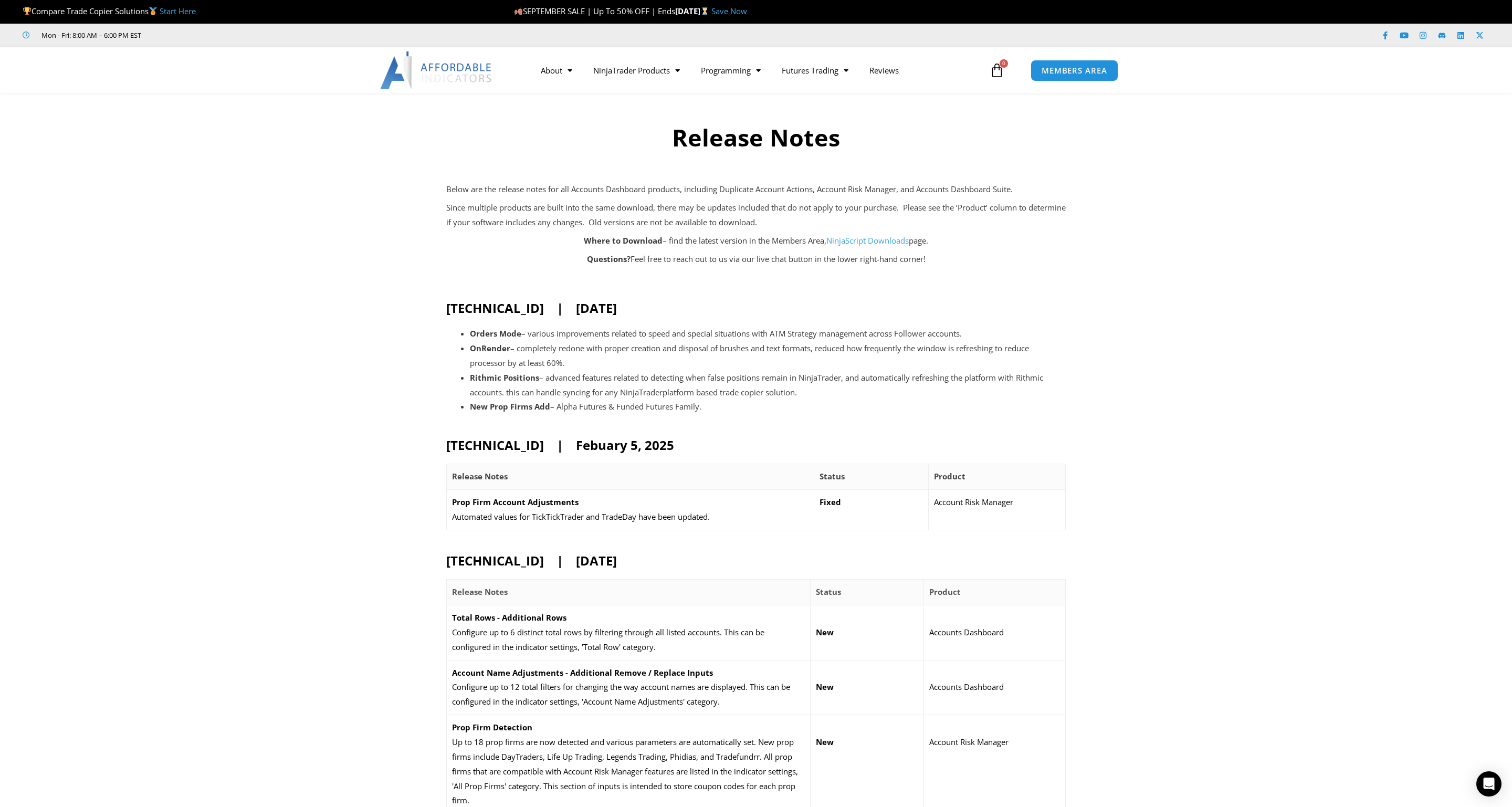
drag, startPoint x: 711, startPoint y: 347, endPoint x: 663, endPoint y: 347, distance: 48.0
click at [663, 347] on li "OnRender – completely redone with proper creation and disposal of brushes and t…" at bounding box center [767, 356] width 596 height 29
drag, startPoint x: 643, startPoint y: 340, endPoint x: 691, endPoint y: 349, distance: 48.8
click at [691, 349] on ul "Orders Mode – various improvements related to speed and special situations with…" at bounding box center [767, 370] width 596 height 87
click at [691, 349] on li "OnRender – completely redone with proper creation and disposal of brushes and t…" at bounding box center [767, 356] width 596 height 29
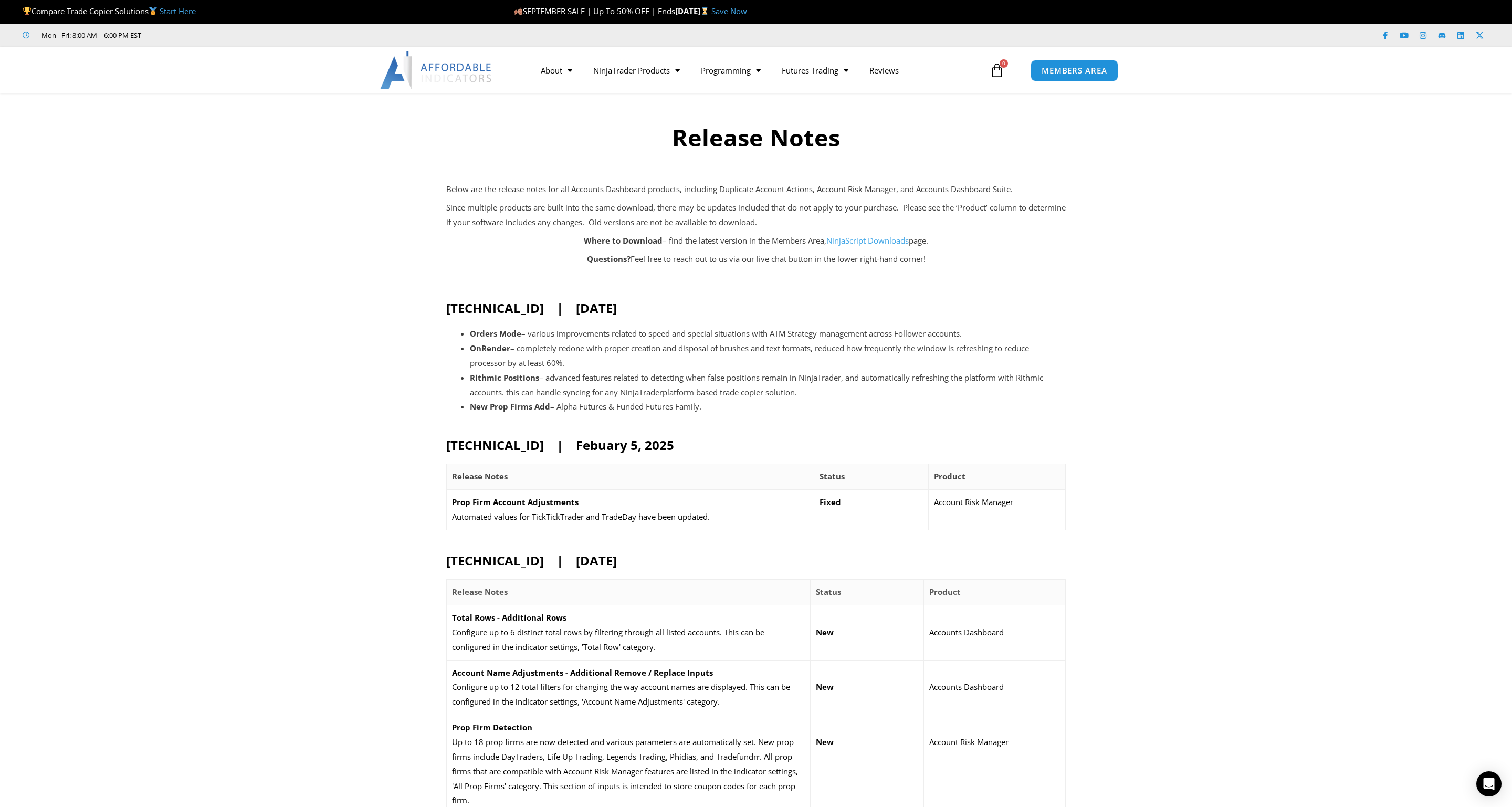
click at [676, 362] on li "OnRender – completely redone with proper creation and disposal of brushes and t…" at bounding box center [767, 356] width 596 height 29
drag, startPoint x: 671, startPoint y: 362, endPoint x: 668, endPoint y: 341, distance: 21.2
click at [668, 341] on li "OnRender – completely redone with proper creation and disposal of brushes and t…" at bounding box center [767, 356] width 596 height 29
click at [668, 341] on ul "Orders Mode – various improvements related to speed and special situations with…" at bounding box center [767, 370] width 596 height 87
drag, startPoint x: 668, startPoint y: 341, endPoint x: 724, endPoint y: 364, distance: 60.5
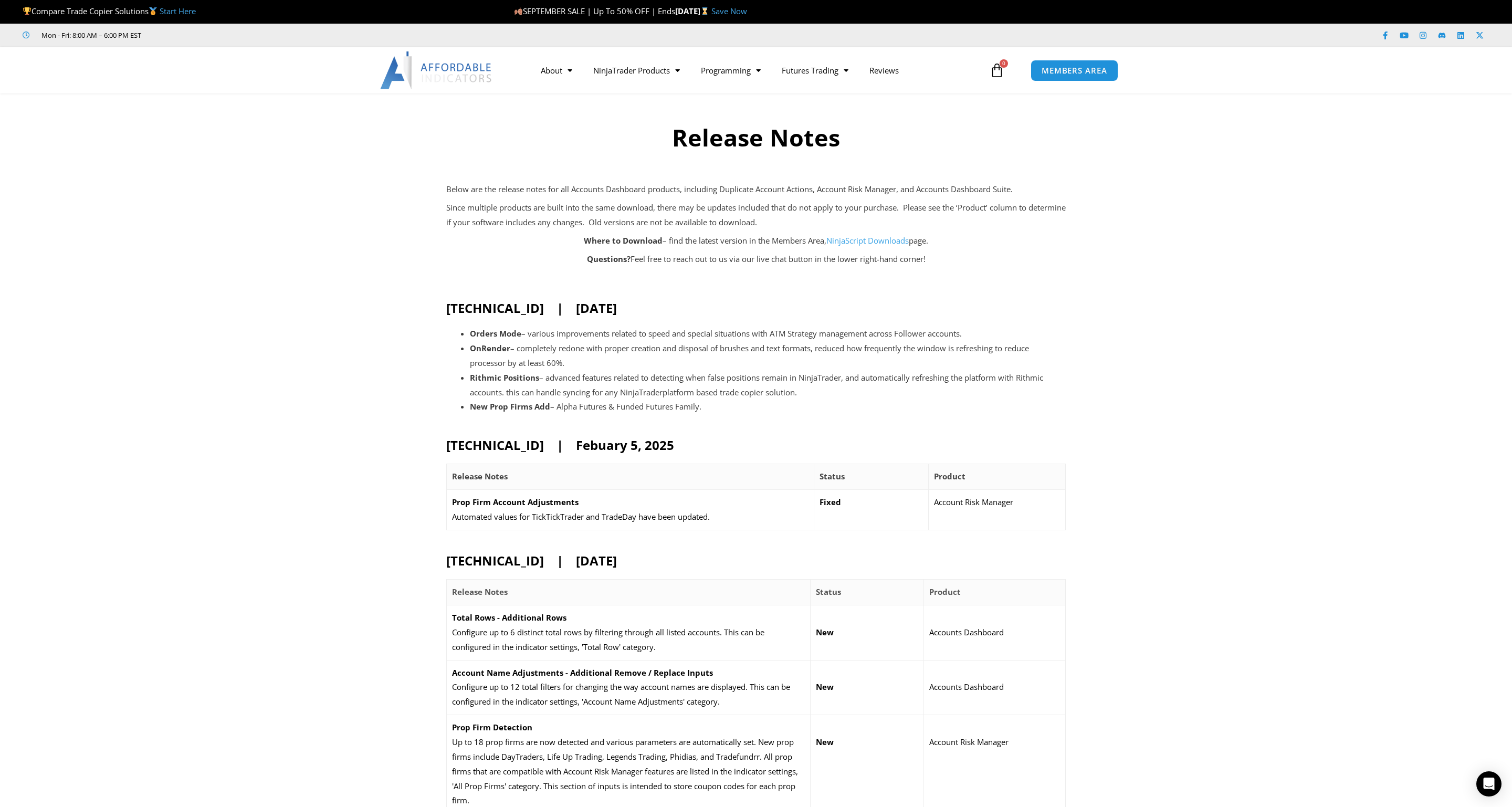
click at [726, 362] on li "OnRender – completely redone with proper creation and disposal of brushes and t…" at bounding box center [767, 356] width 596 height 29
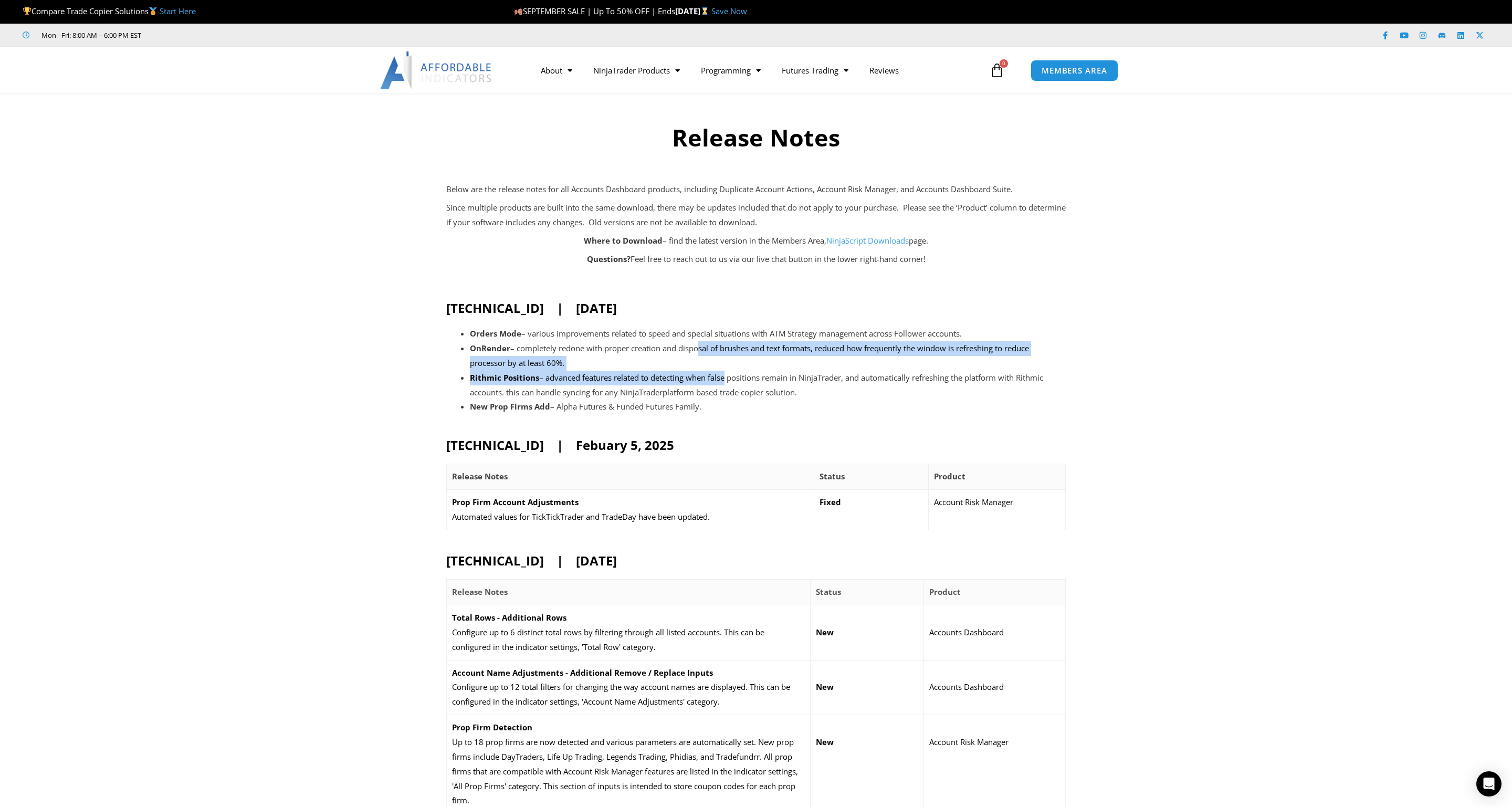
drag, startPoint x: 726, startPoint y: 375, endPoint x: 694, endPoint y: 355, distance: 37.7
click at [694, 355] on ul "Orders Mode – various improvements related to speed and special situations with…" at bounding box center [767, 370] width 596 height 87
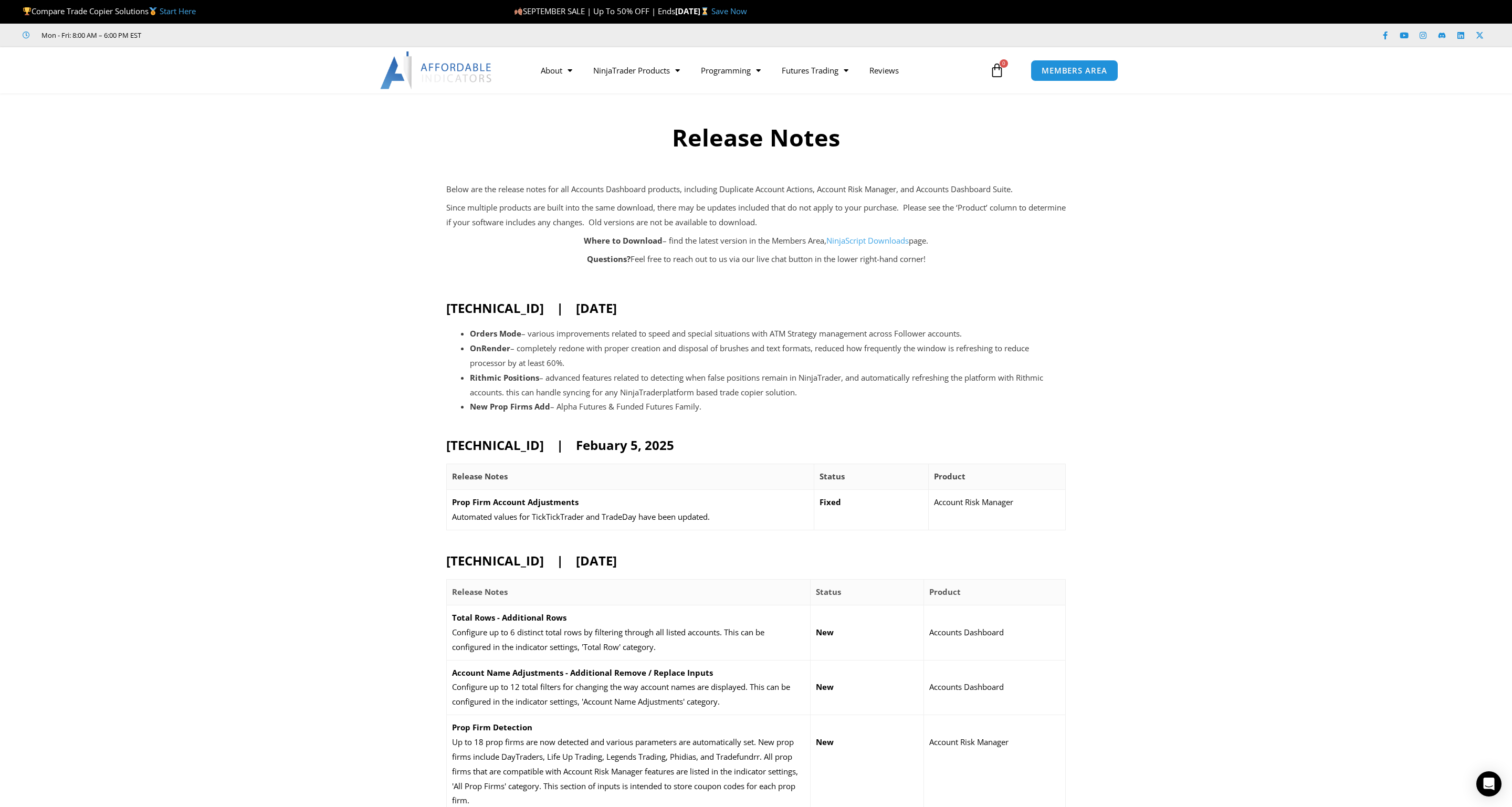
click at [694, 355] on li "OnRender – completely redone with proper creation and disposal of brushes and t…" at bounding box center [767, 356] width 596 height 29
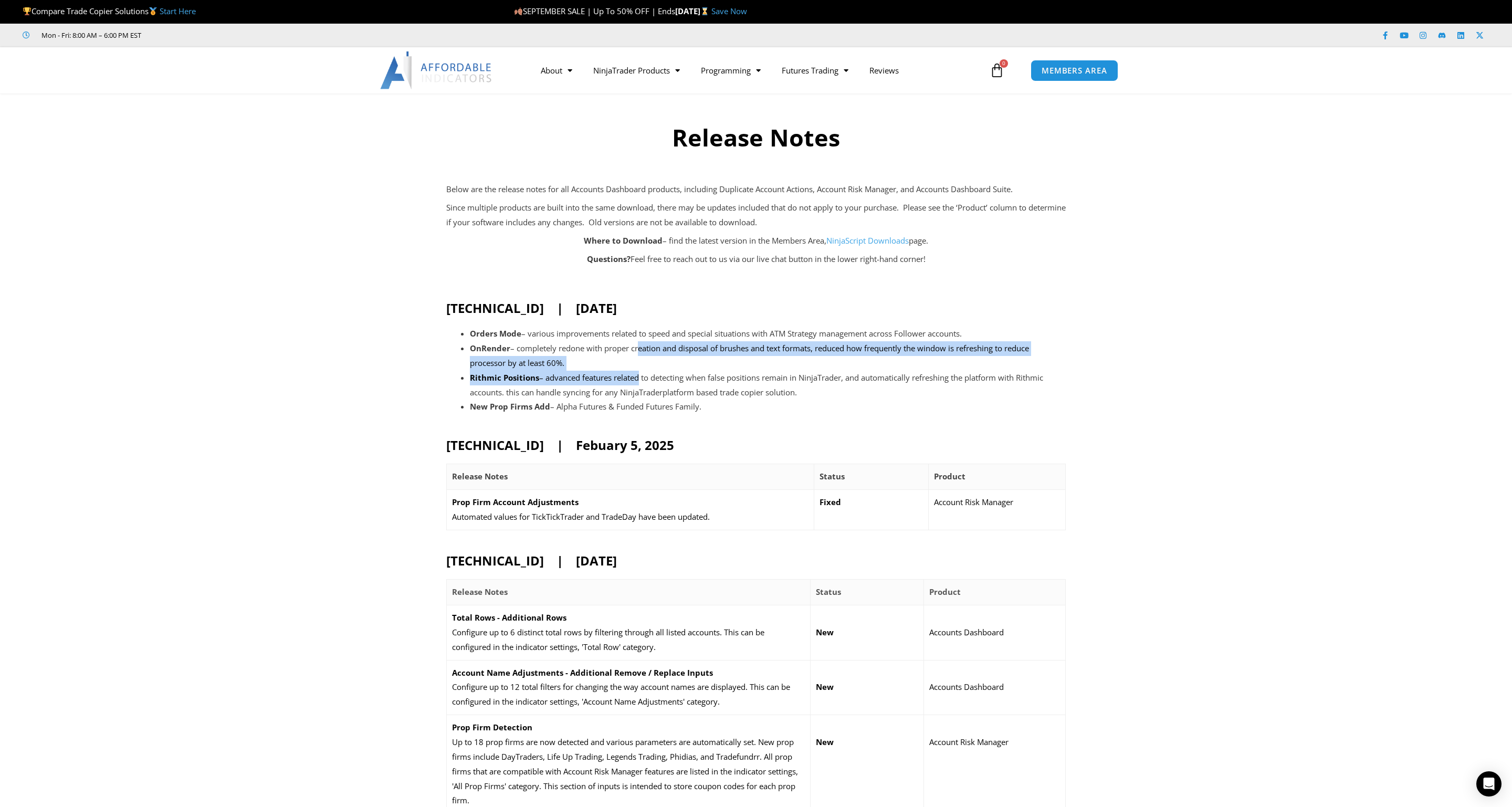
drag, startPoint x: 638, startPoint y: 350, endPoint x: 636, endPoint y: 377, distance: 27.1
click at [636, 377] on ul "Orders Mode – various improvements related to speed and special situations with…" at bounding box center [767, 370] width 596 height 87
drag, startPoint x: 670, startPoint y: 385, endPoint x: 640, endPoint y: 364, distance: 36.6
click at [640, 364] on ul "Orders Mode – various improvements related to speed and special situations with…" at bounding box center [767, 370] width 596 height 87
click at [640, 364] on li "OnRender – completely redone with proper creation and disposal of brushes and t…" at bounding box center [767, 356] width 596 height 29
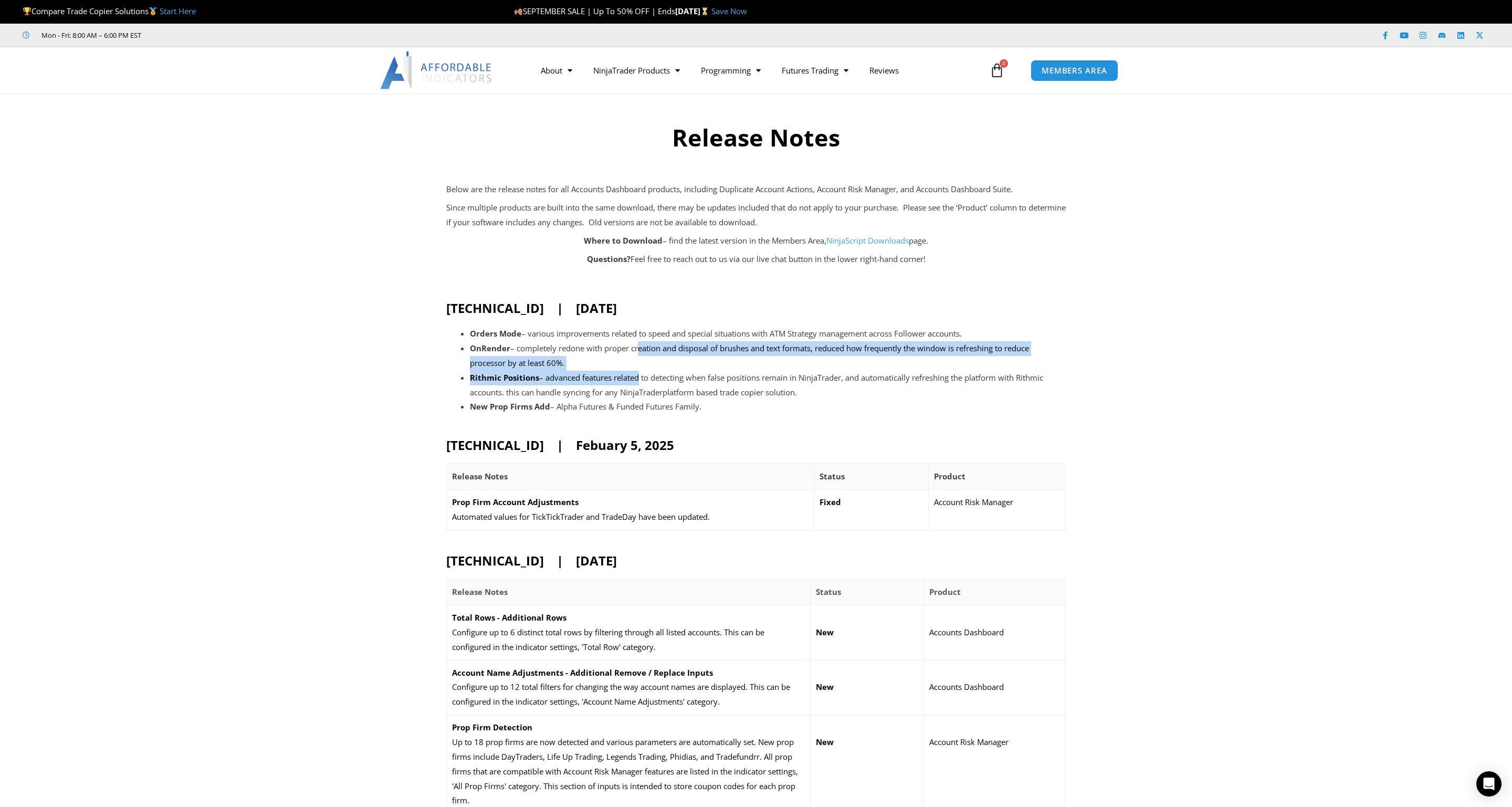
click at [620, 359] on li "OnRender – completely redone with proper creation and disposal of brushes and t…" at bounding box center [767, 356] width 596 height 29
drag, startPoint x: 609, startPoint y: 355, endPoint x: 649, endPoint y: 377, distance: 45.7
click at [649, 377] on ul "Orders Mode – various improvements related to speed and special situations with…" at bounding box center [767, 370] width 596 height 87
click at [649, 377] on li "Rithmic Positions – advanced features related to detecting when false positions…" at bounding box center [767, 385] width 596 height 29
drag, startPoint x: 659, startPoint y: 390, endPoint x: 655, endPoint y: 364, distance: 26.3
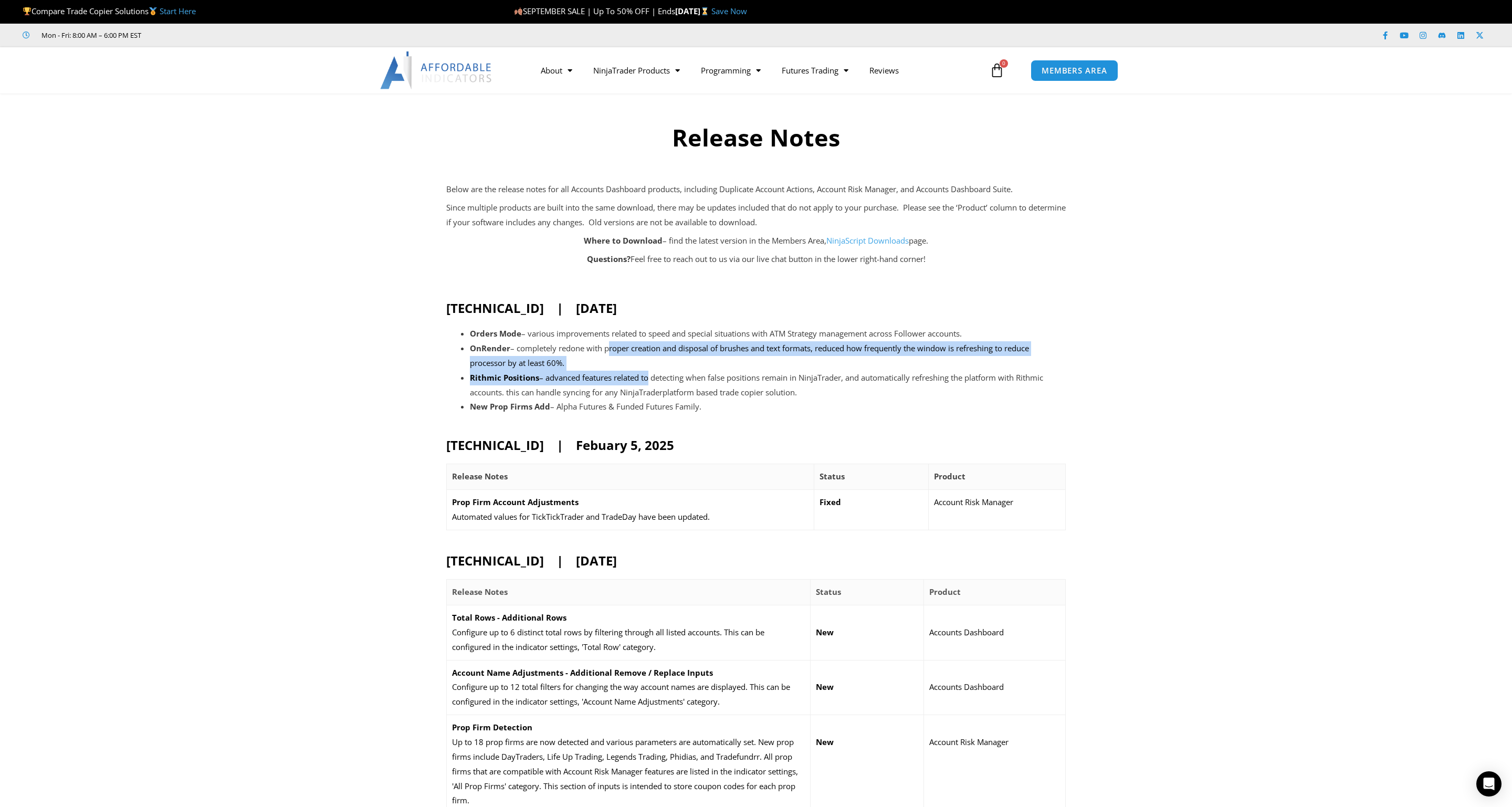
click at [655, 364] on ul "Orders Mode – various improvements related to speed and special situations with…" at bounding box center [767, 370] width 596 height 87
click at [655, 363] on li "OnRender – completely redone with proper creation and disposal of brushes and t…" at bounding box center [767, 356] width 596 height 29
click at [694, 363] on li "OnRender – completely redone with proper creation and disposal of brushes and t…" at bounding box center [767, 356] width 596 height 29
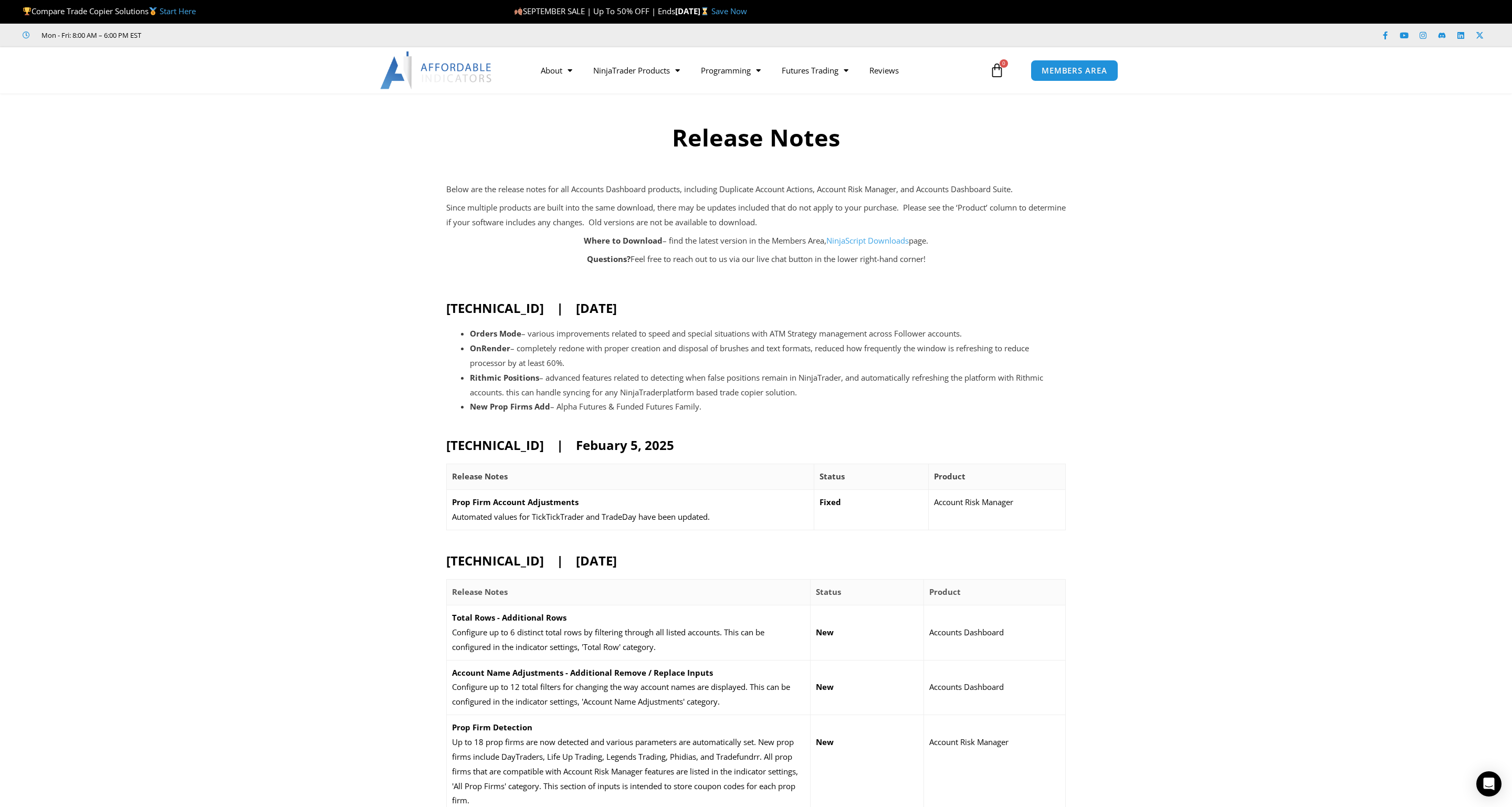
click at [687, 352] on li "OnRender – completely redone with proper creation and disposal of brushes and t…" at bounding box center [767, 356] width 596 height 29
drag, startPoint x: 691, startPoint y: 338, endPoint x: 711, endPoint y: 381, distance: 47.4
click at [711, 381] on ul "Orders Mode – various improvements related to speed and special situations with…" at bounding box center [767, 370] width 596 height 87
click at [711, 381] on li "Rithmic Positions – advanced features related to detecting when false positions…" at bounding box center [767, 385] width 596 height 29
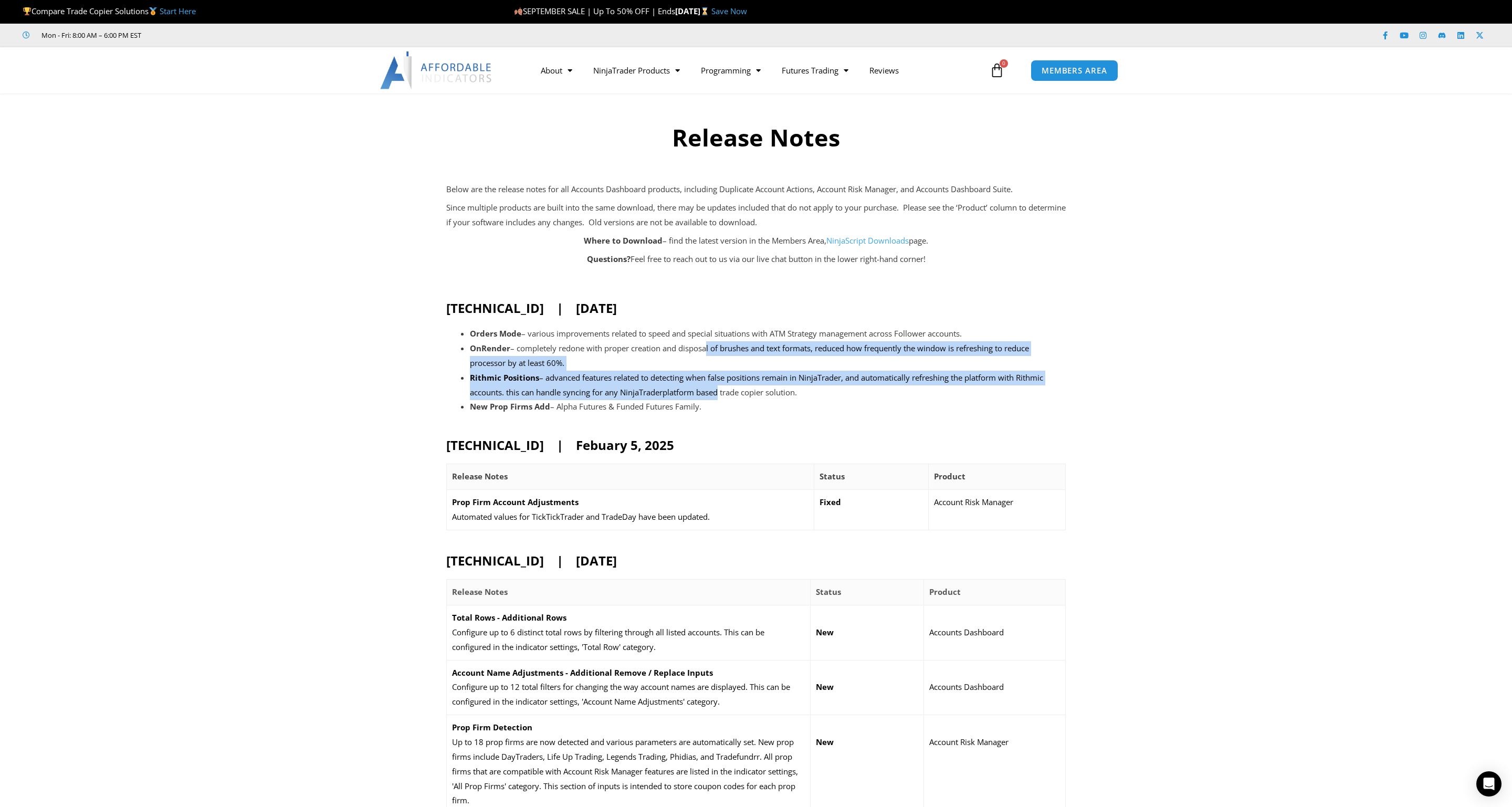
drag, startPoint x: 718, startPoint y: 391, endPoint x: 703, endPoint y: 352, distance: 41.8
click at [703, 352] on ul "Orders Mode – various improvements related to speed and special situations with…" at bounding box center [767, 370] width 596 height 87
click at [703, 352] on li "OnRender – completely redone with proper creation and disposal of brushes and t…" at bounding box center [767, 356] width 596 height 29
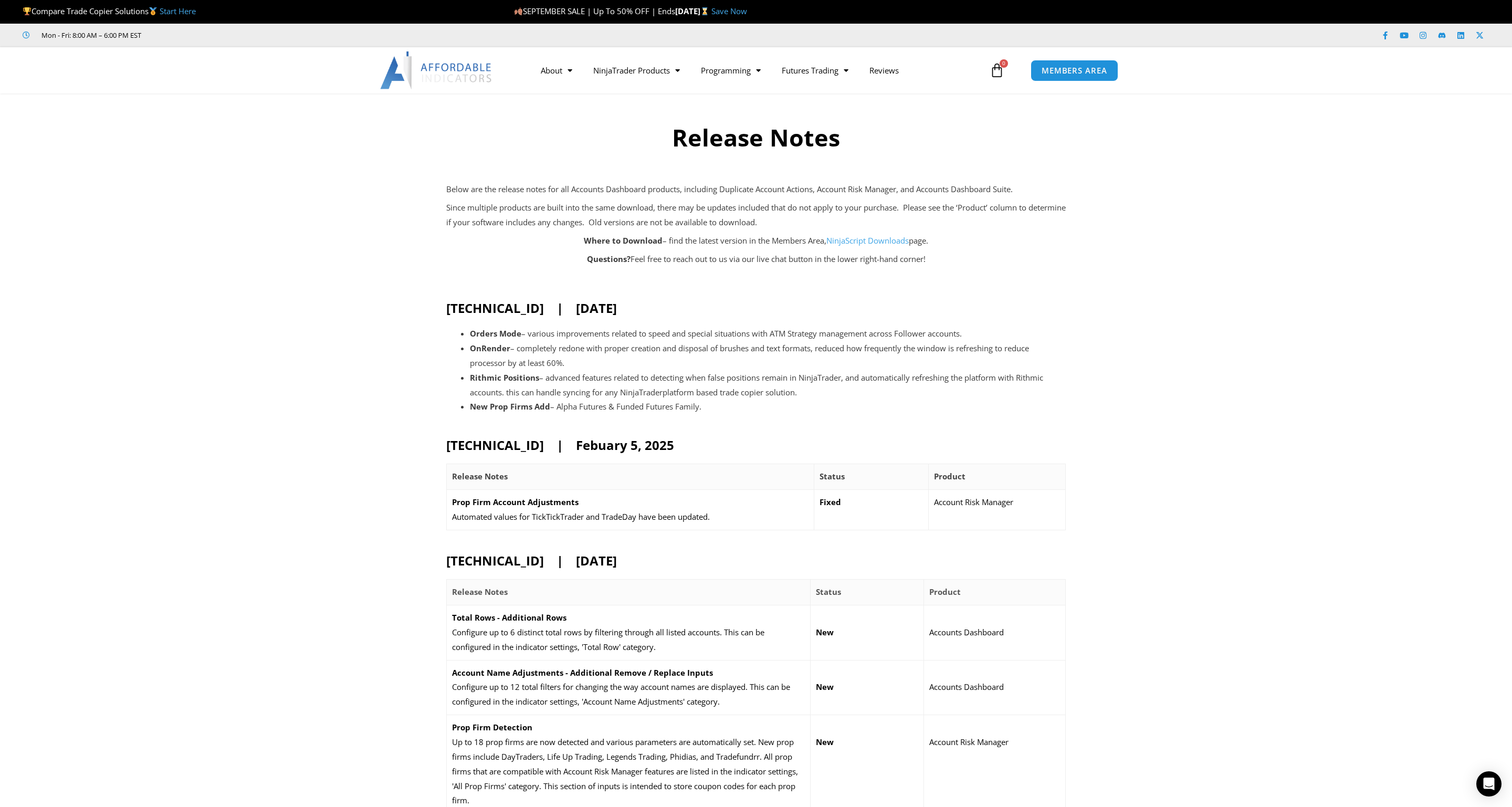
click at [666, 354] on li "OnRender – completely redone with proper creation and disposal of brushes and t…" at bounding box center [767, 356] width 596 height 29
click at [640, 75] on link "NinjaTrader Products" at bounding box center [636, 70] width 108 height 24
click at [640, 75] on link "NinjaTrader Products" at bounding box center [636, 70] width 108 height 24
click at [531, 213] on p "Since multiple products are built into the same download, there may be updates …" at bounding box center [756, 215] width 619 height 29
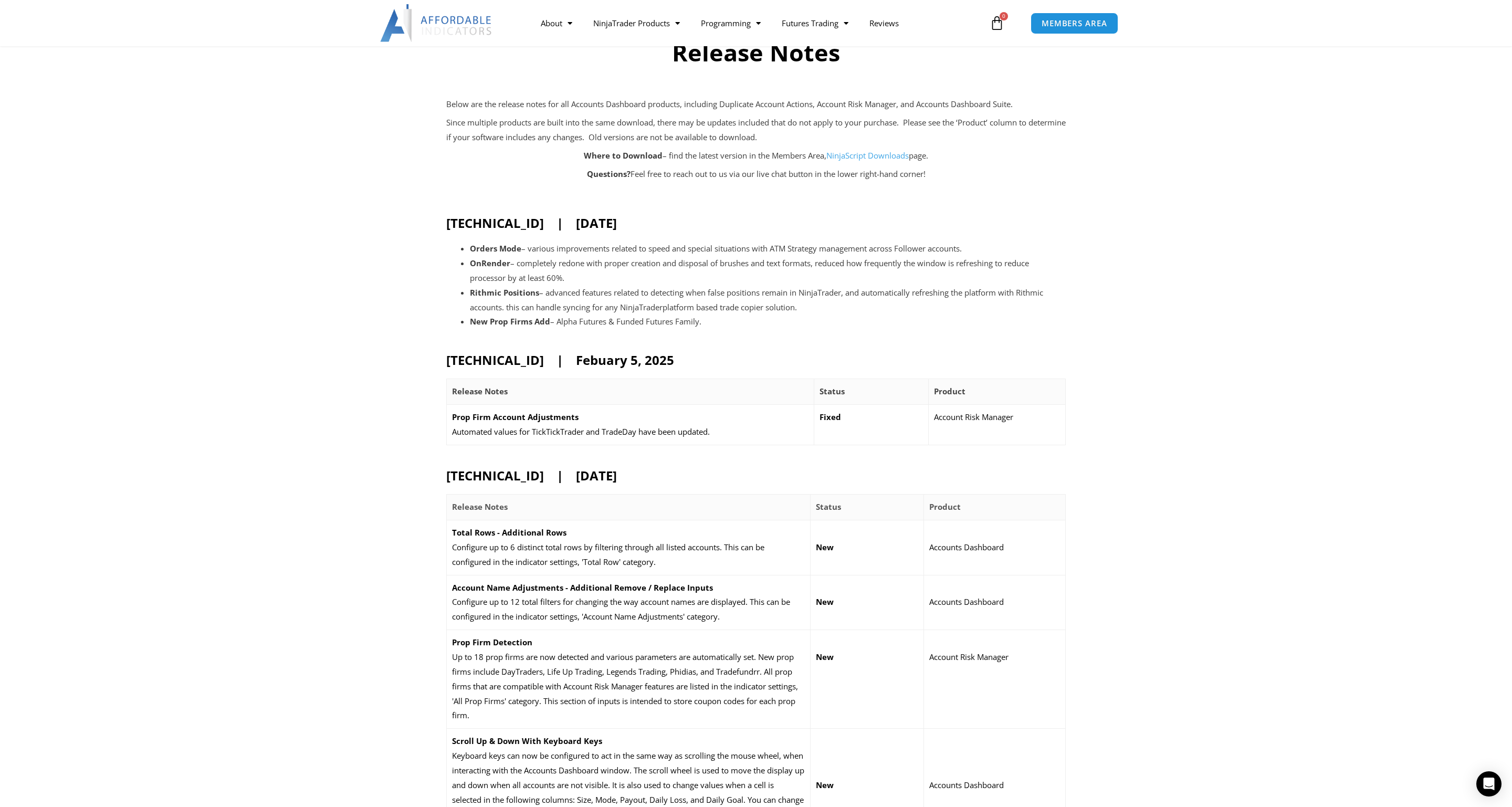
scroll to position [52, 0]
